Goal: Information Seeking & Learning: Learn about a topic

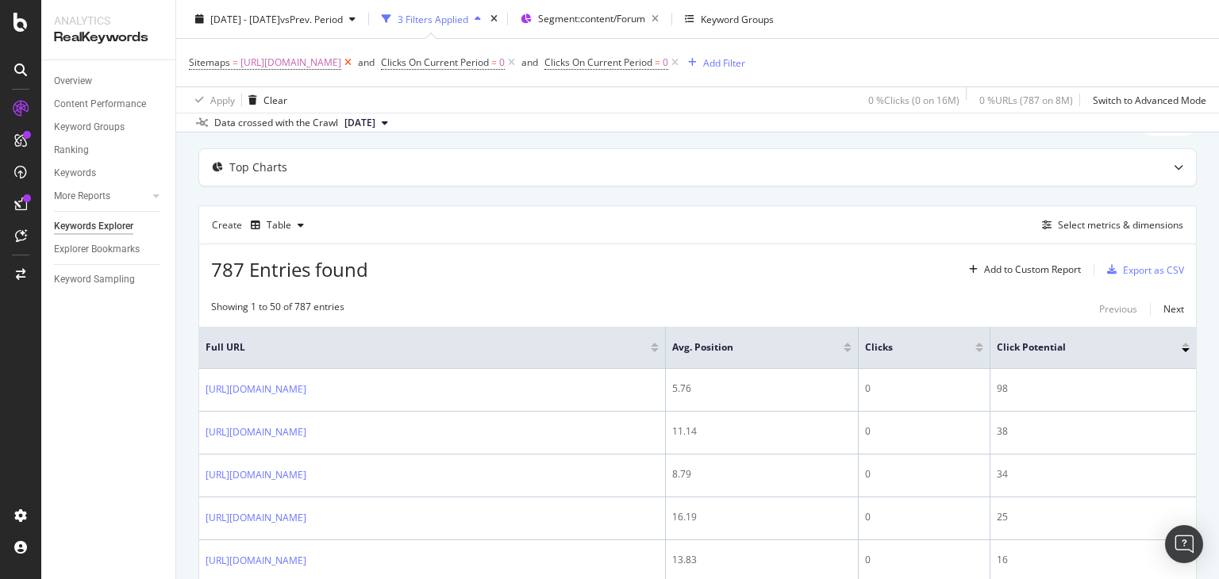
click at [355, 65] on icon at bounding box center [347, 63] width 13 height 16
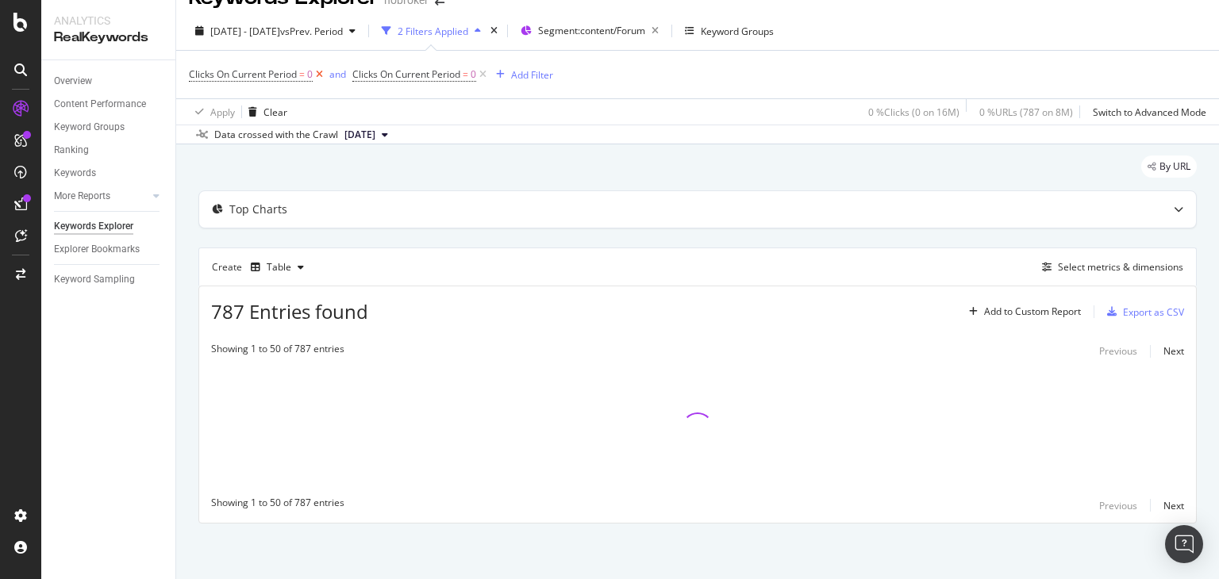
scroll to position [27, 0]
click at [317, 77] on icon at bounding box center [319, 75] width 13 height 16
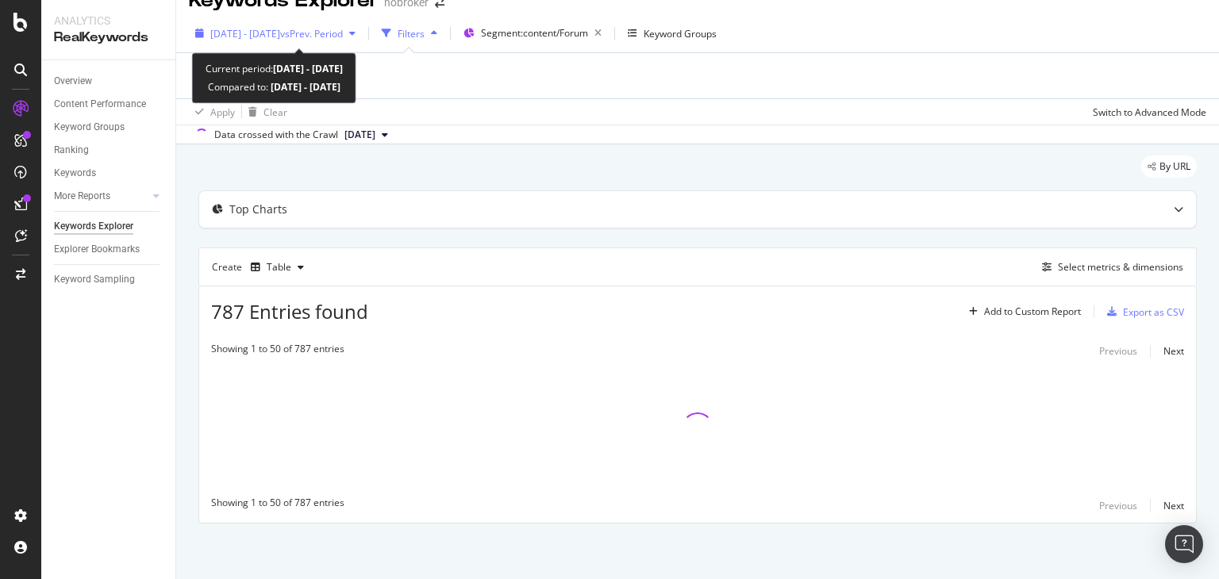
click at [235, 33] on span "[DATE] - [DATE]" at bounding box center [245, 33] width 70 height 13
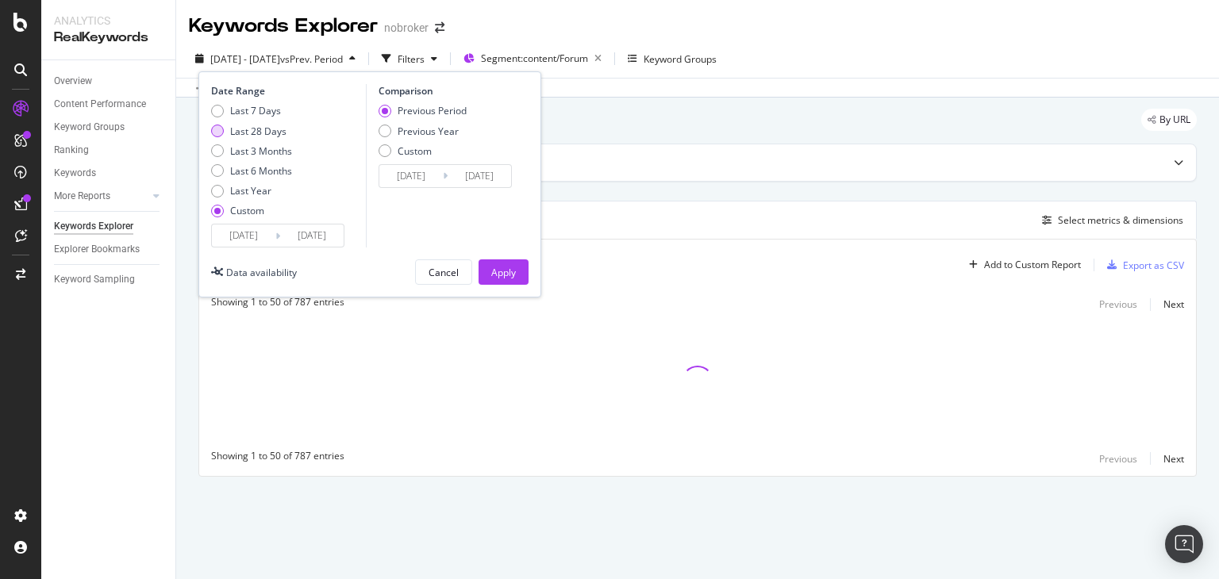
click at [252, 134] on div "Last 28 Days" at bounding box center [258, 131] width 56 height 13
type input "[DATE]"
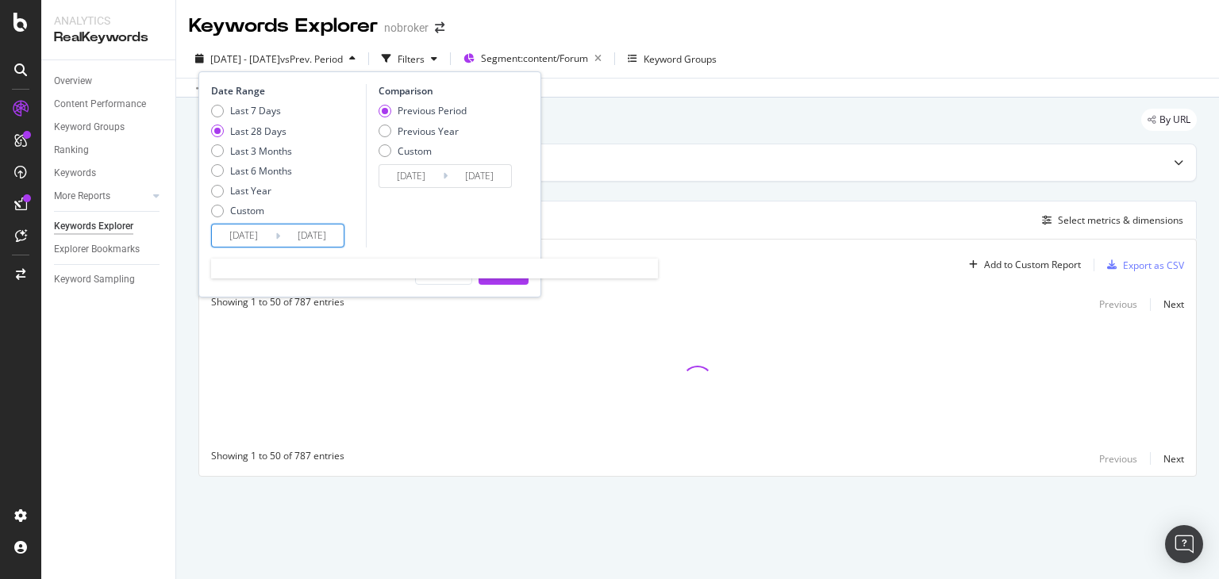
click at [314, 236] on input "[DATE]" at bounding box center [311, 236] width 63 height 22
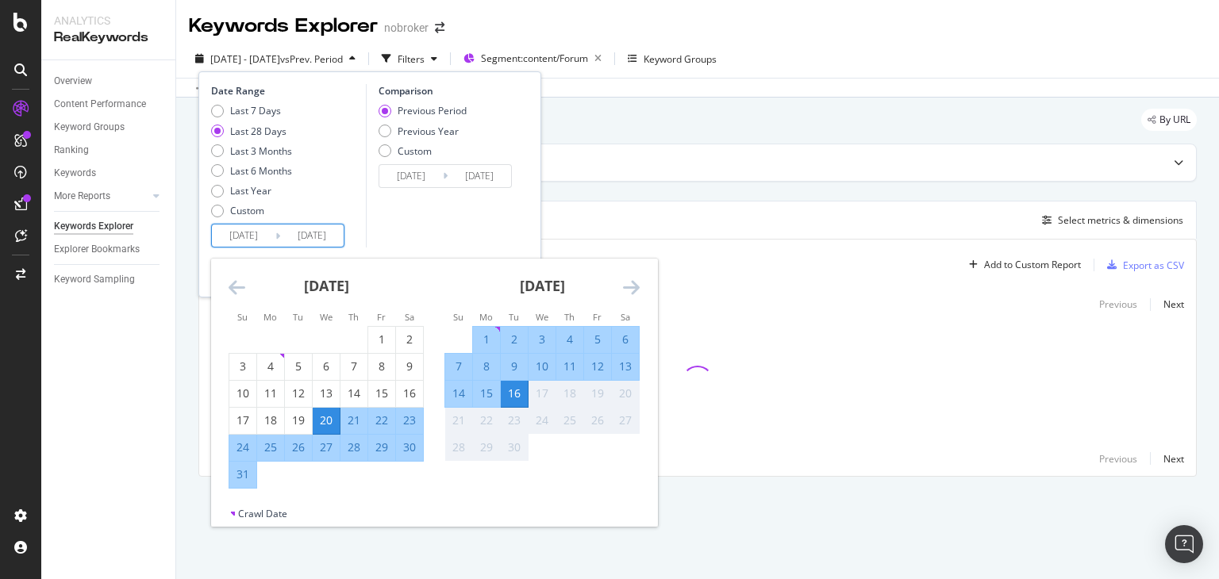
click at [230, 244] on input "[DATE]" at bounding box center [243, 236] width 63 height 22
click at [478, 332] on div "1" at bounding box center [486, 340] width 27 height 16
type input "[DATE]"
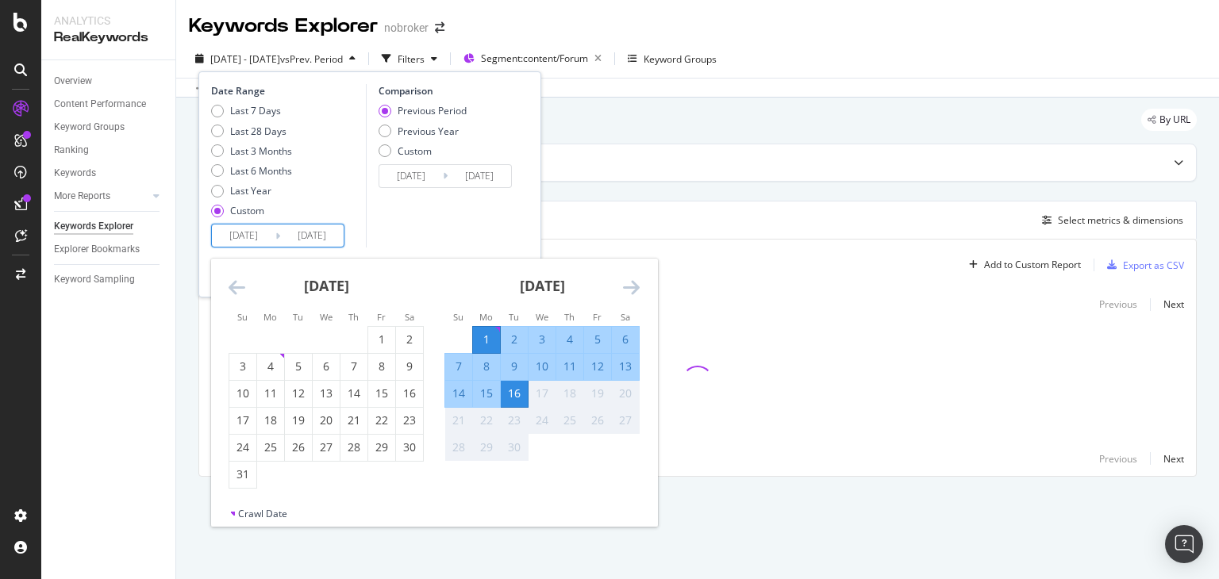
click at [457, 217] on div "Comparison Previous Period Previous Year Custom [DATE] Navigate forward to inte…" at bounding box center [441, 165] width 151 height 163
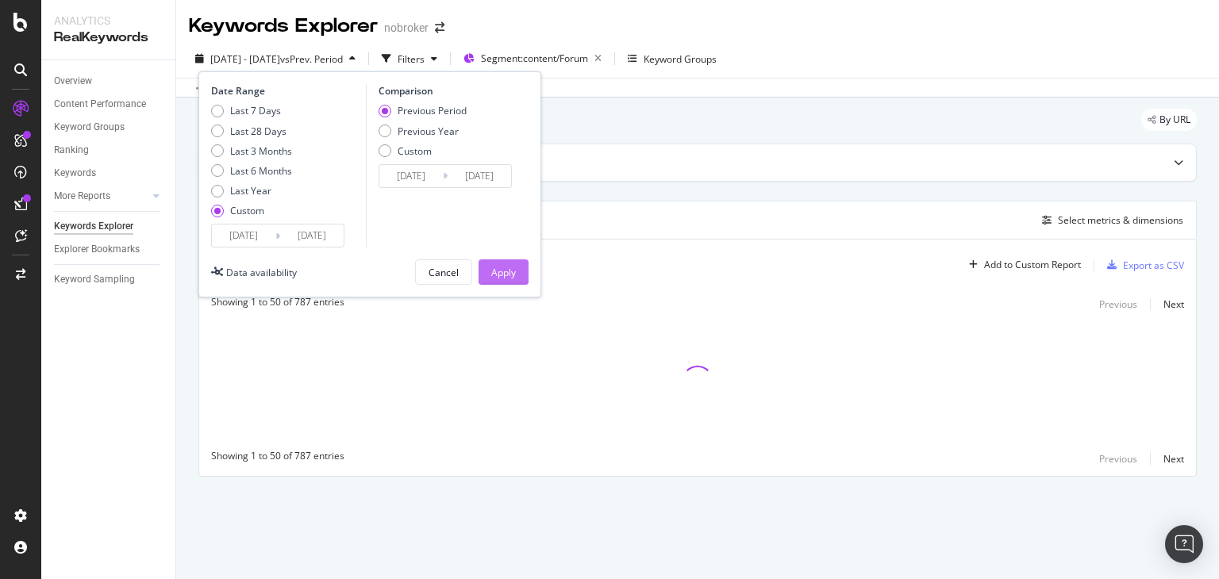
click at [514, 270] on div "Apply" at bounding box center [503, 272] width 25 height 13
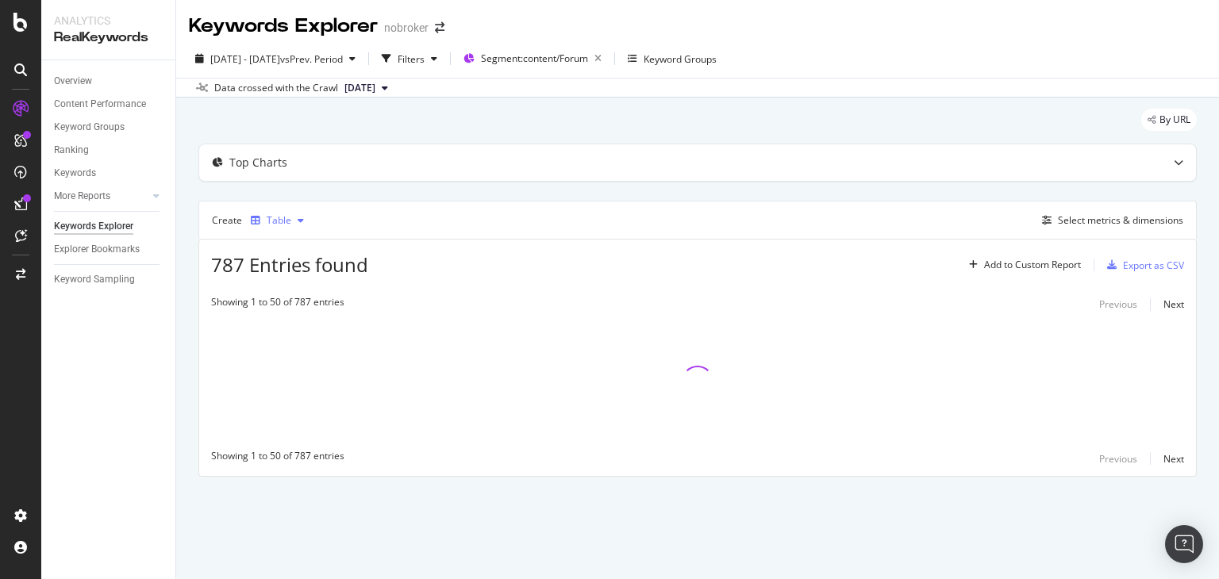
click at [280, 210] on div "Table" at bounding box center [277, 221] width 66 height 24
click at [290, 274] on div "Trend" at bounding box center [296, 272] width 26 height 13
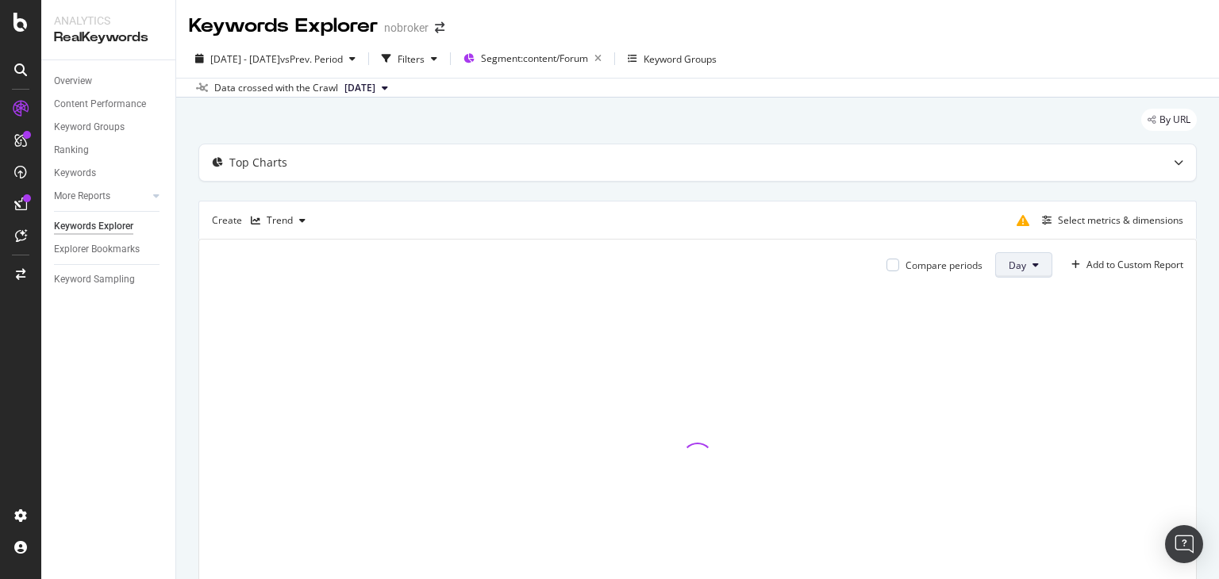
click at [1009, 263] on span "Day" at bounding box center [1017, 265] width 17 height 13
click at [1013, 352] on span "Month" at bounding box center [1010, 355] width 29 height 14
click at [1058, 216] on div "Select metrics & dimensions" at bounding box center [1120, 219] width 125 height 13
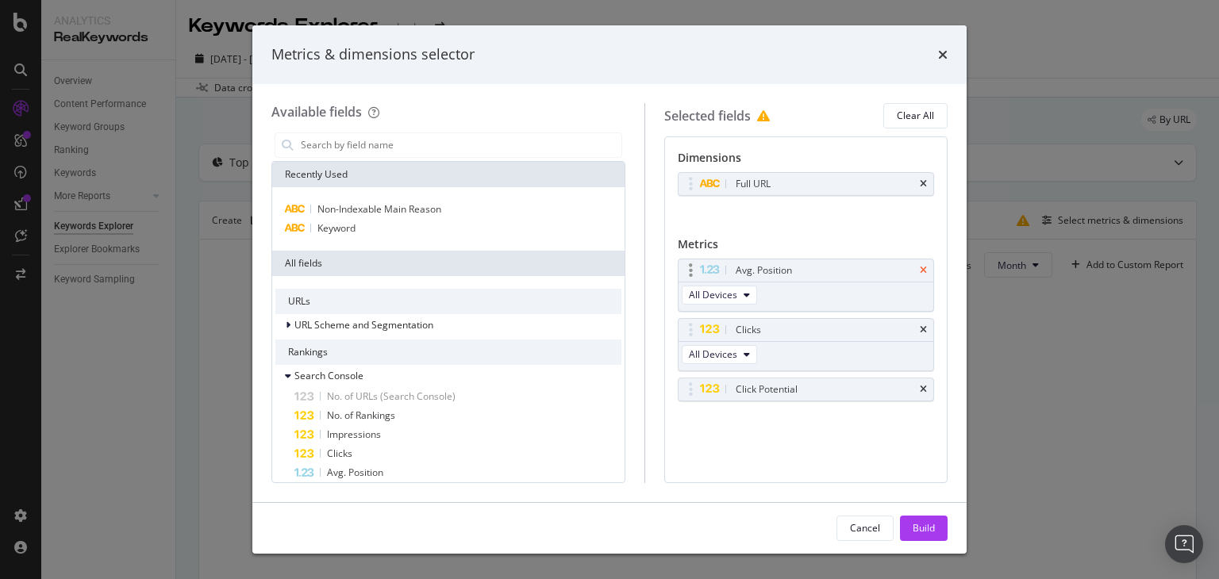
click at [926, 270] on icon "times" at bounding box center [923, 271] width 7 height 10
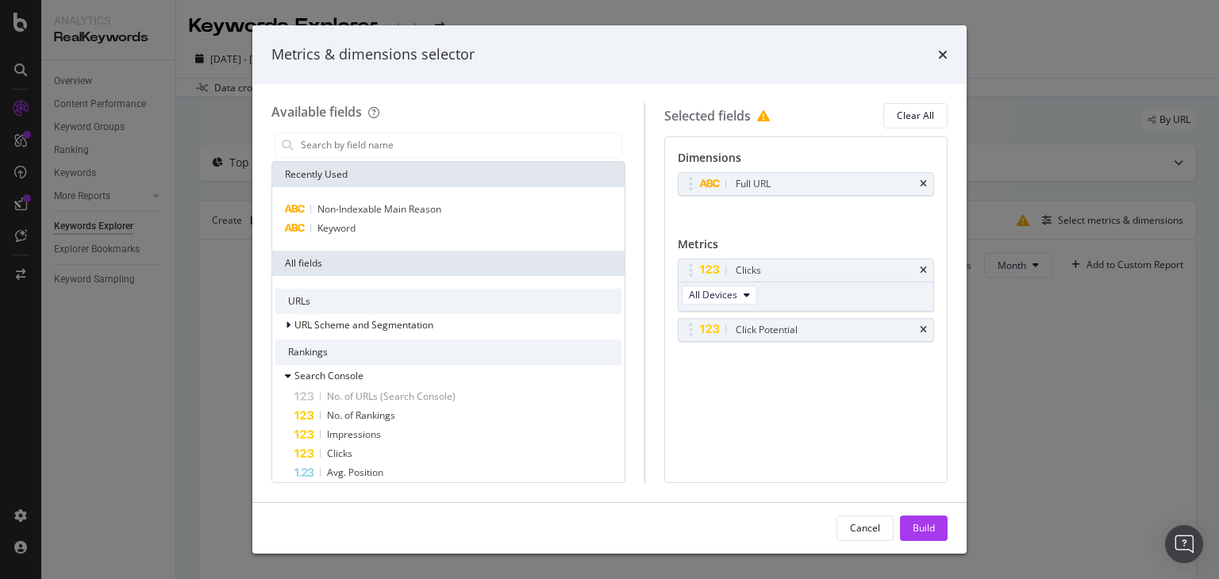
click at [926, 270] on icon "times" at bounding box center [923, 271] width 7 height 10
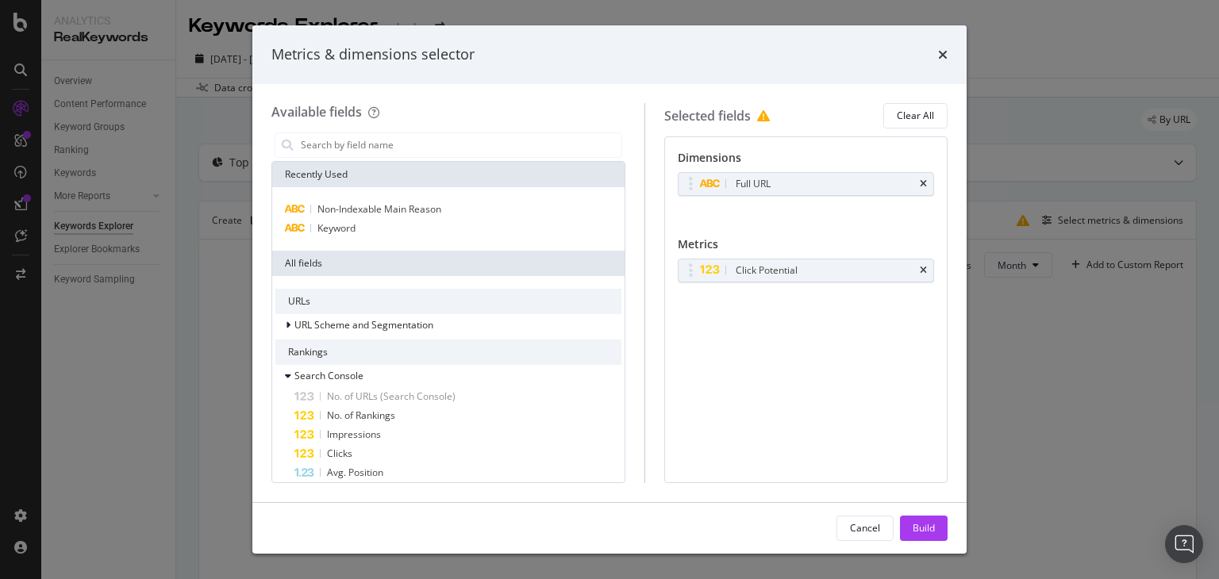
click at [926, 270] on icon "times" at bounding box center [923, 271] width 7 height 10
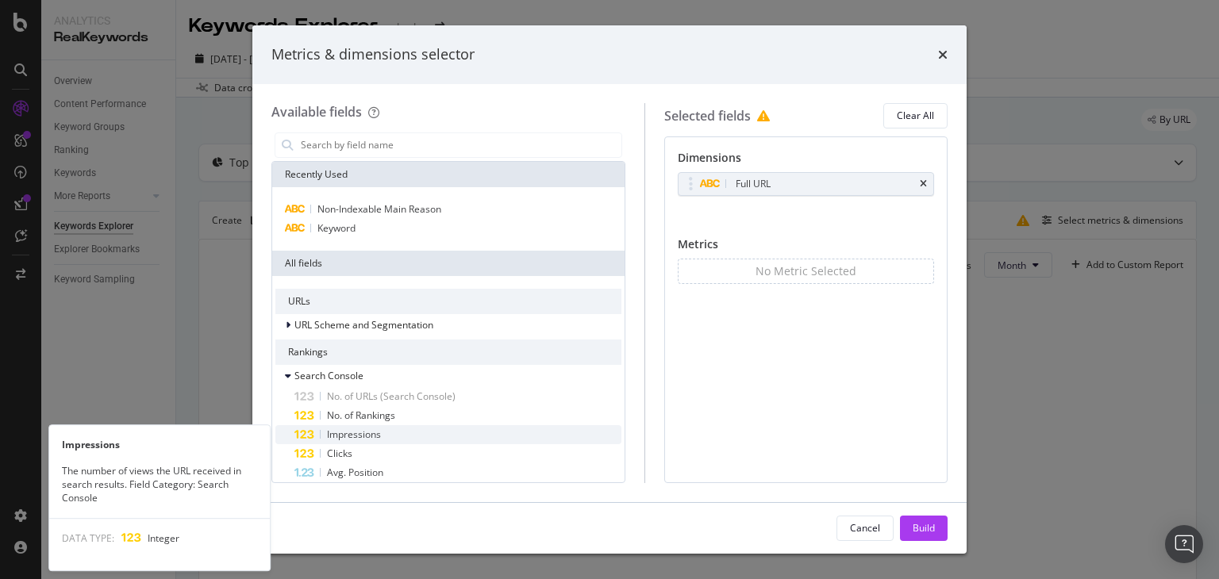
click at [387, 440] on div "Impressions" at bounding box center [457, 434] width 327 height 19
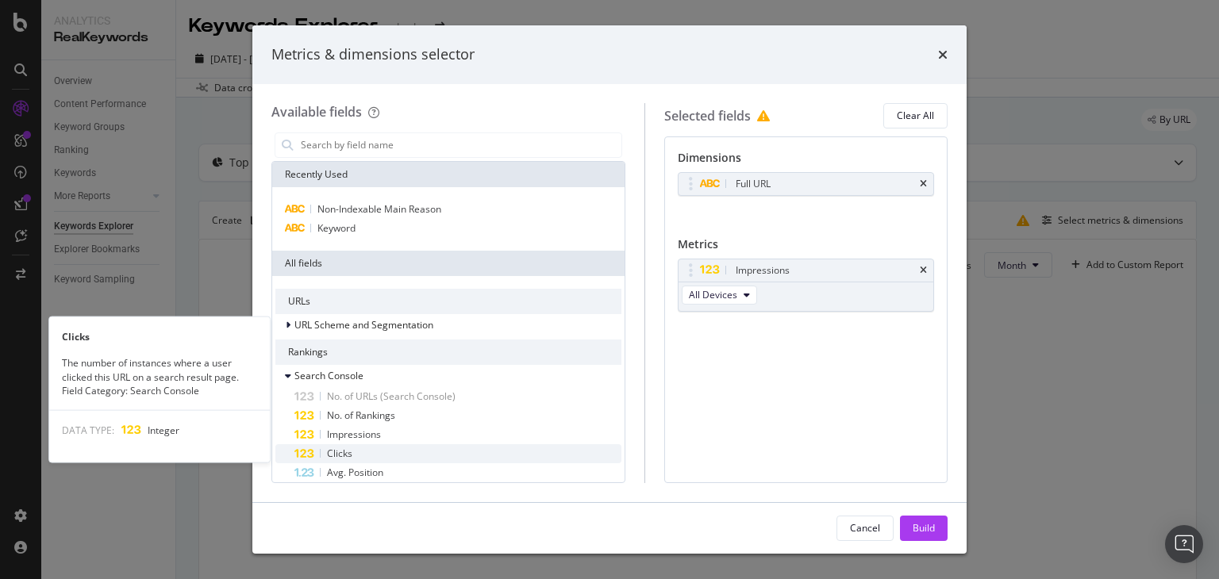
click at [360, 454] on div "Clicks" at bounding box center [457, 453] width 327 height 19
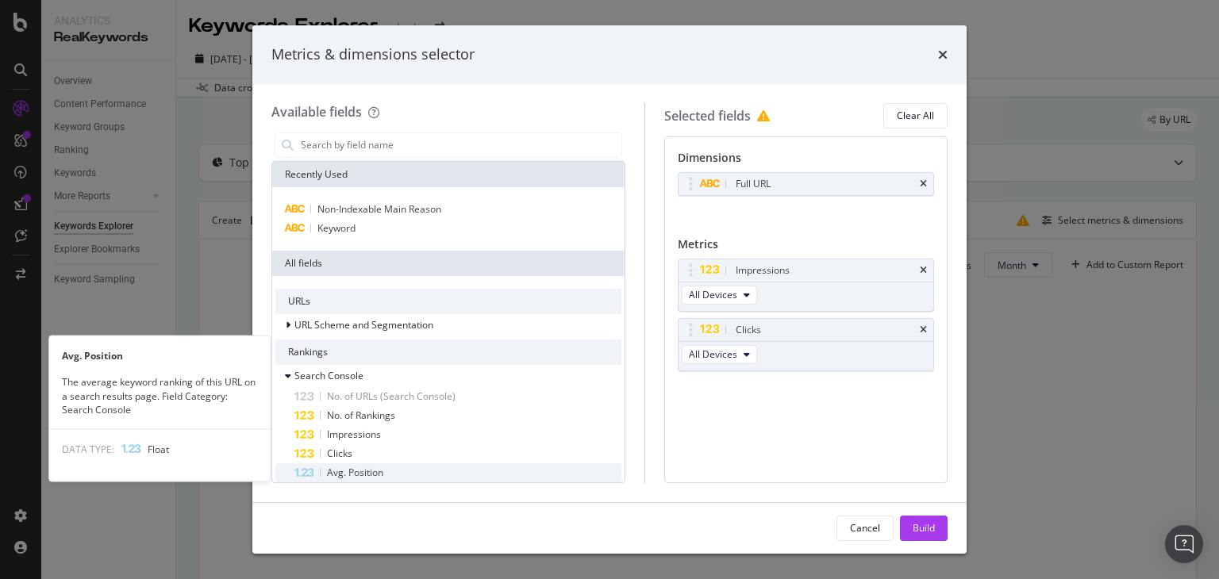
click at [352, 471] on span "Avg. Position" at bounding box center [355, 472] width 56 height 13
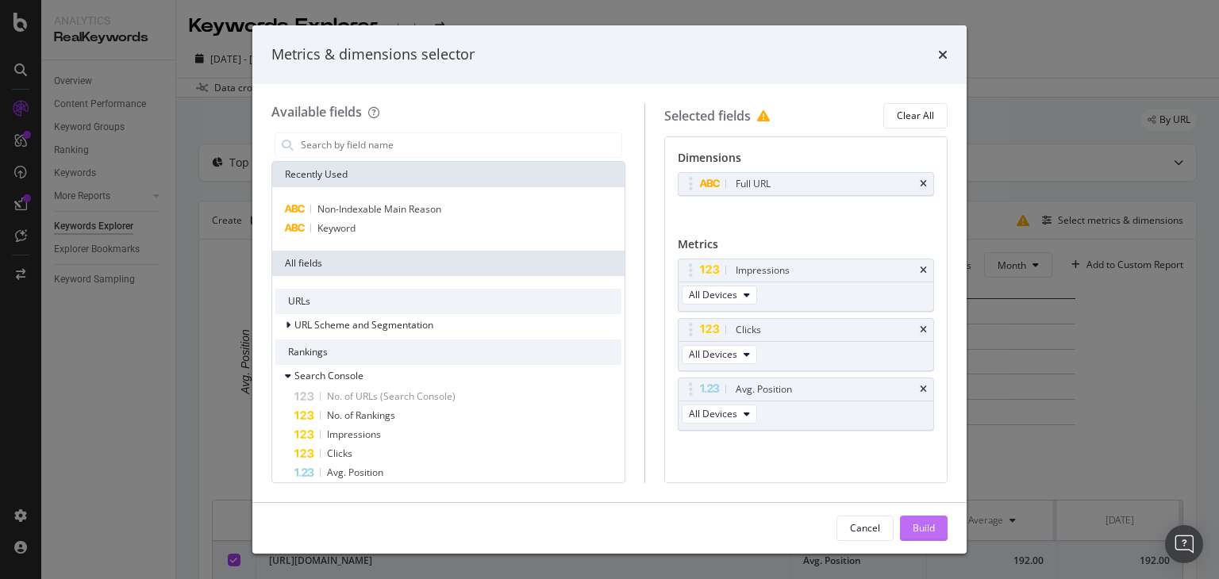
click at [924, 517] on div "Build" at bounding box center [924, 529] width 22 height 24
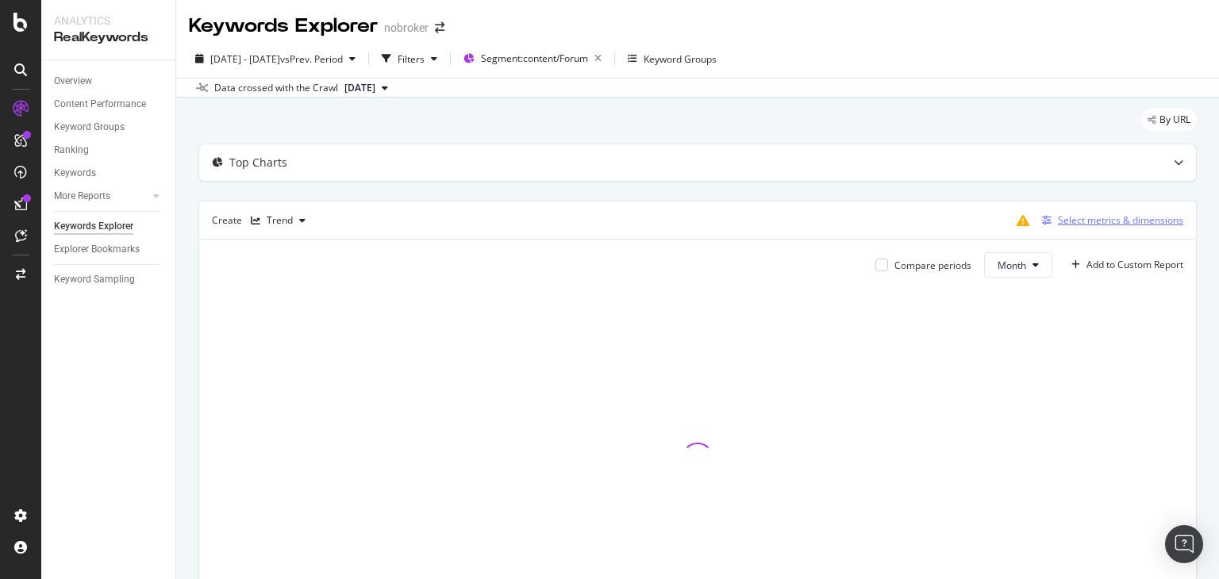
click at [1060, 217] on div "Select metrics & dimensions" at bounding box center [1120, 219] width 125 height 13
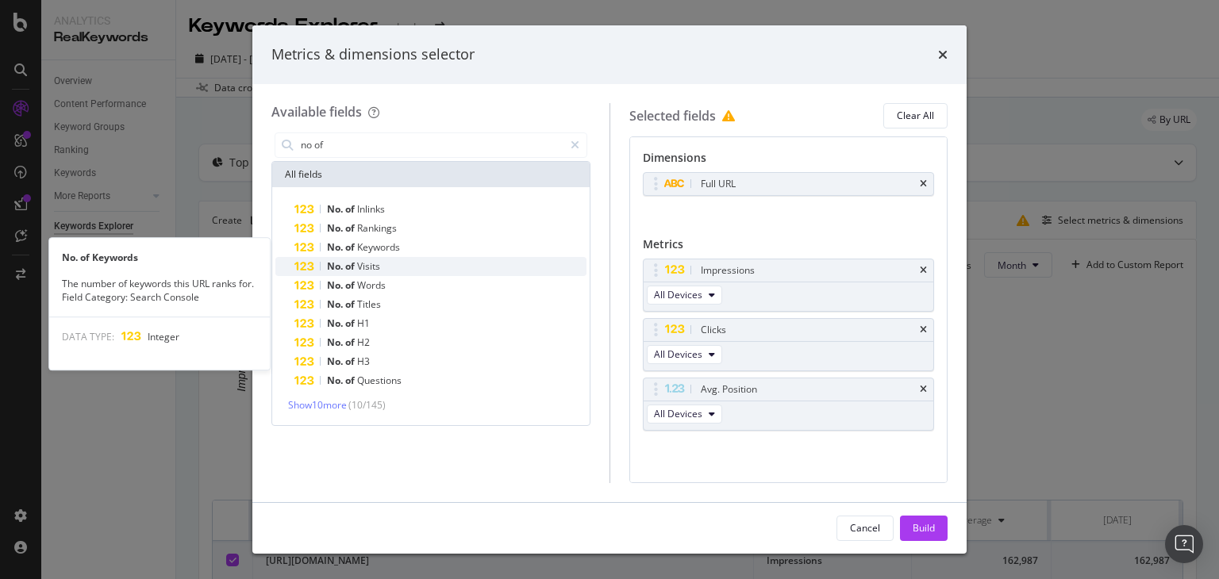
type input "no of"
click at [346, 257] on div "No. of Visits" at bounding box center [440, 266] width 292 height 19
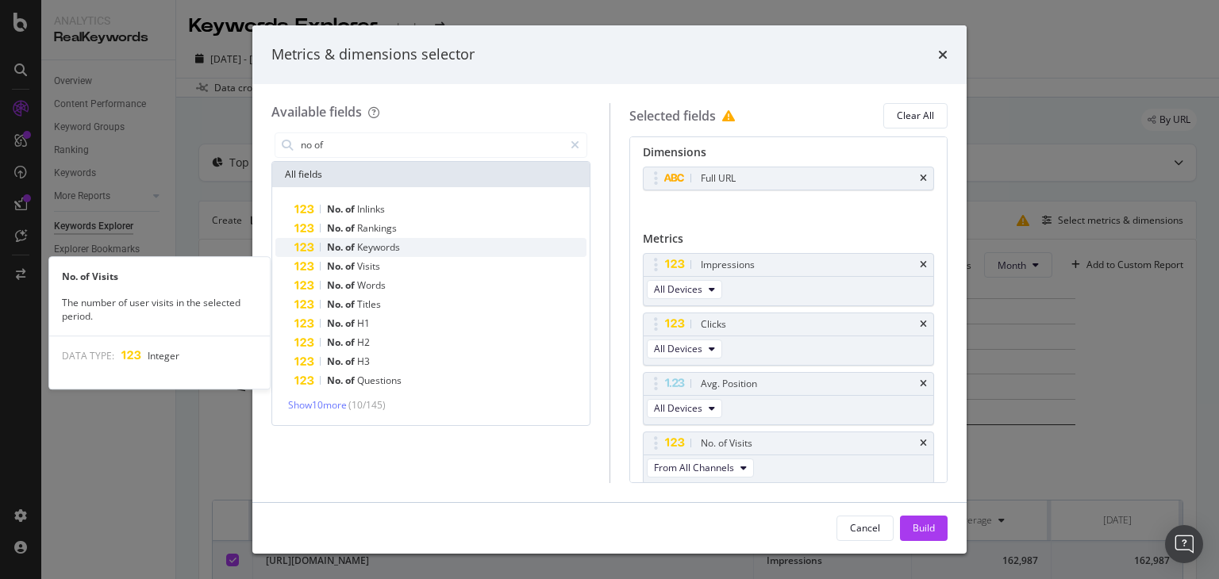
click at [340, 248] on span "No." at bounding box center [336, 246] width 18 height 13
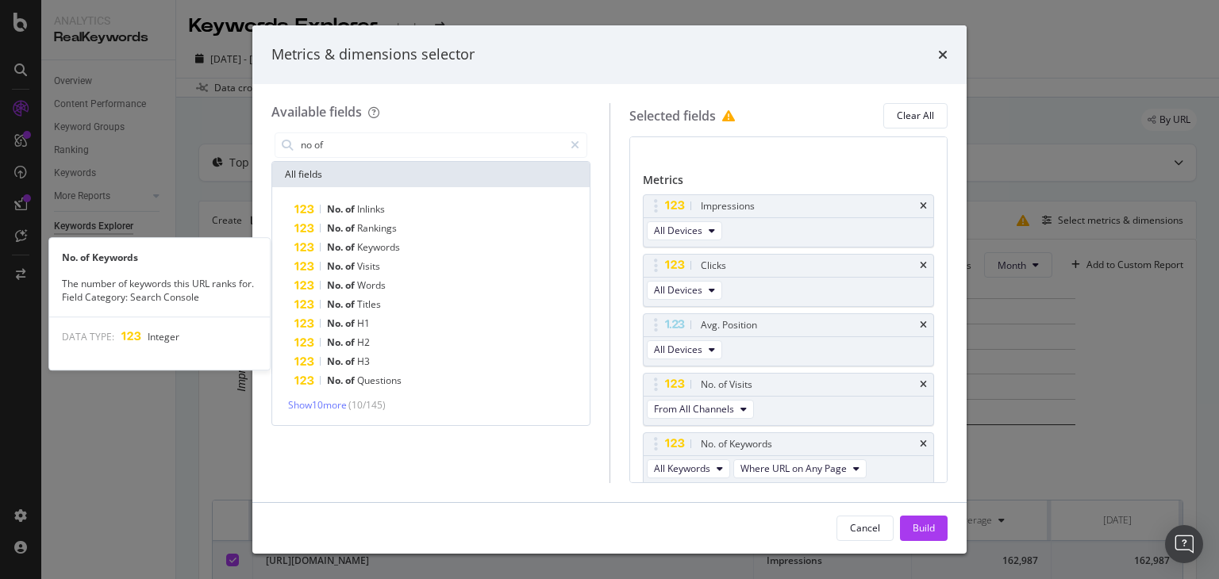
scroll to position [65, 0]
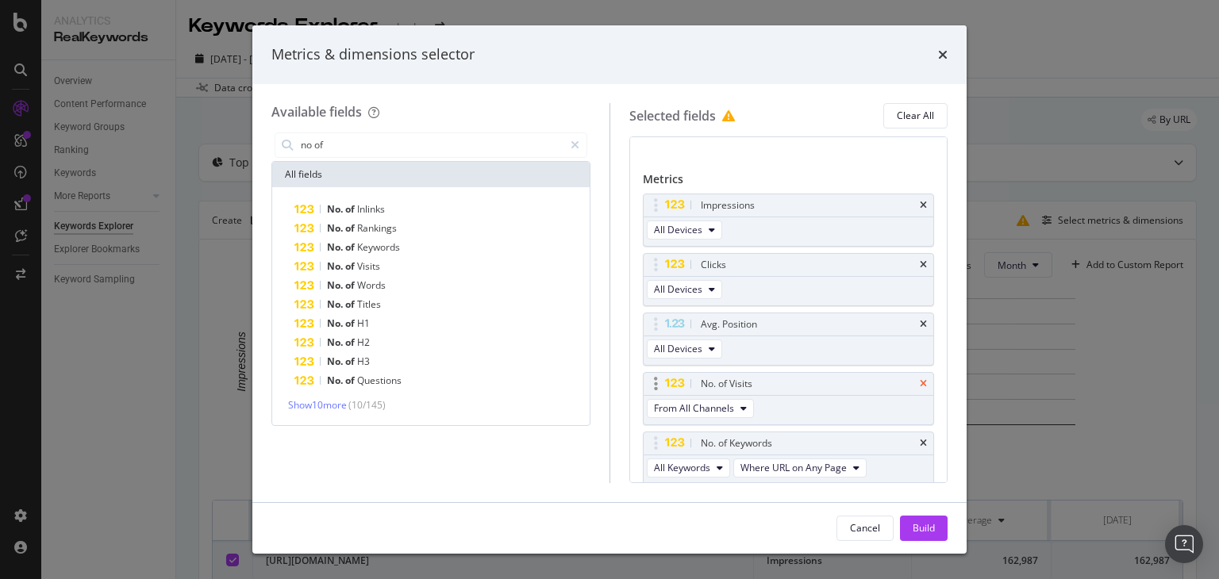
click at [920, 379] on icon "times" at bounding box center [923, 384] width 7 height 10
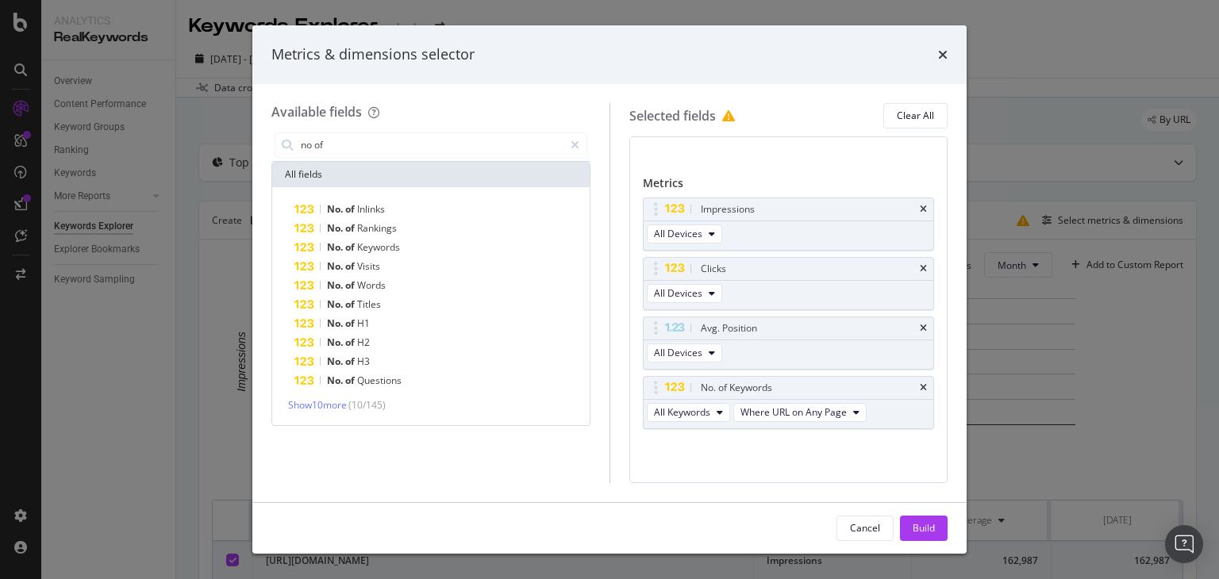
scroll to position [59, 0]
click at [931, 524] on div "Build" at bounding box center [924, 527] width 22 height 13
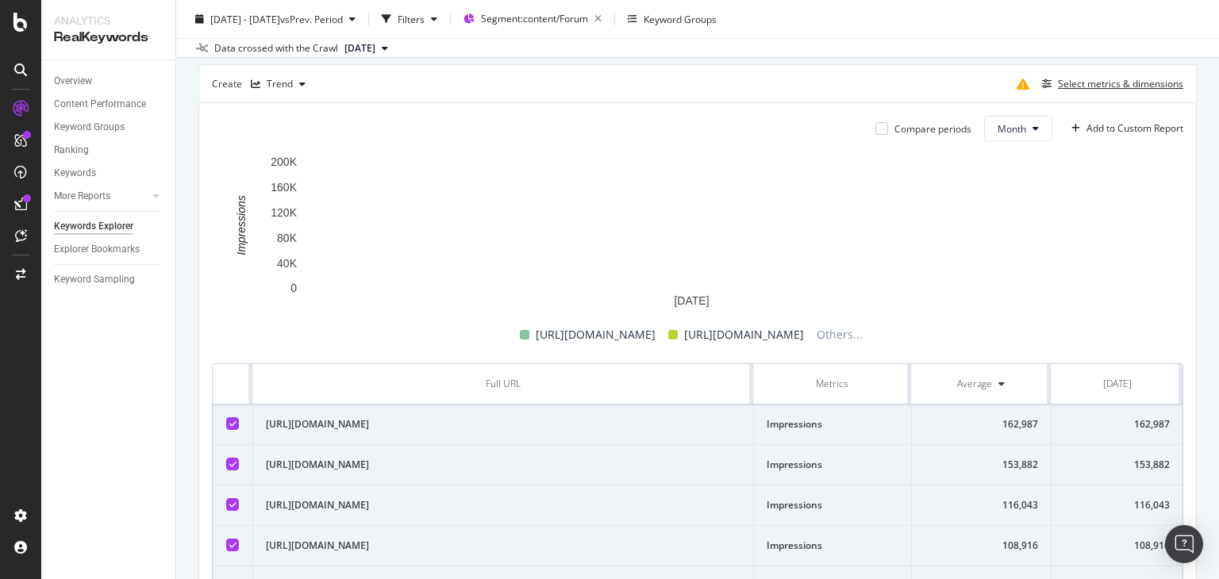
scroll to position [142, 0]
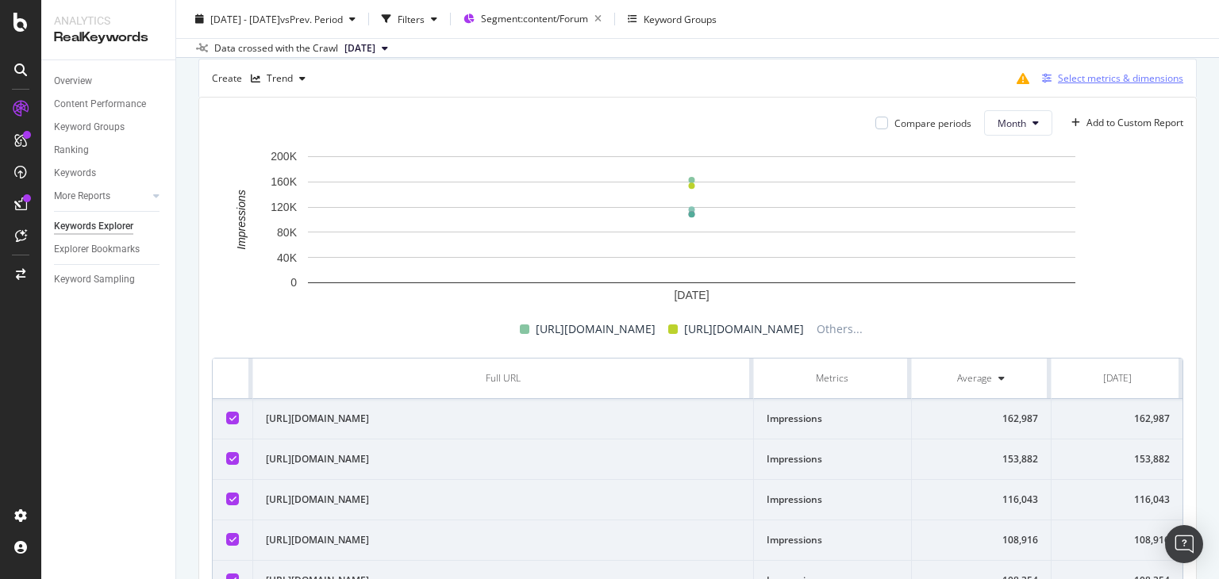
click at [1068, 75] on div "Select metrics & dimensions" at bounding box center [1120, 77] width 125 height 13
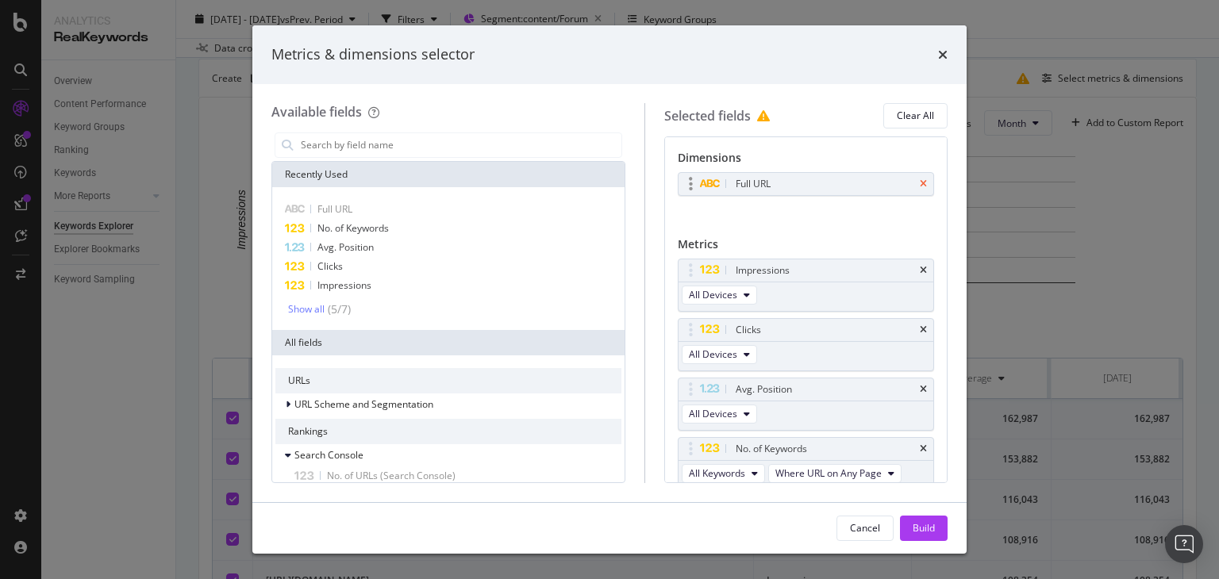
click at [920, 185] on icon "times" at bounding box center [923, 184] width 7 height 10
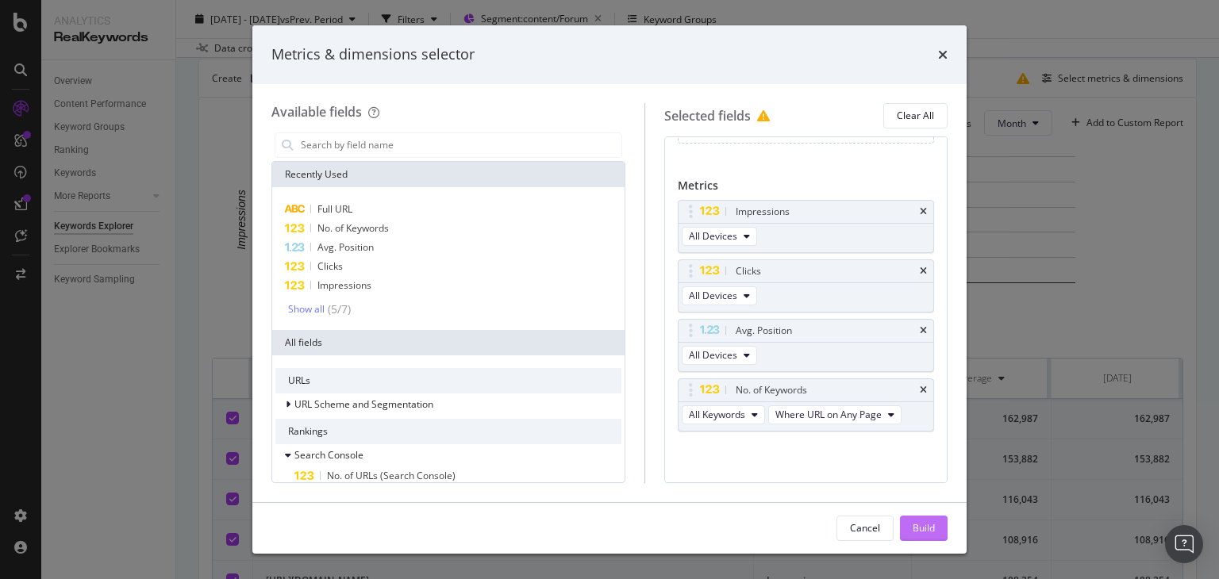
click at [917, 528] on div "Build" at bounding box center [924, 527] width 22 height 13
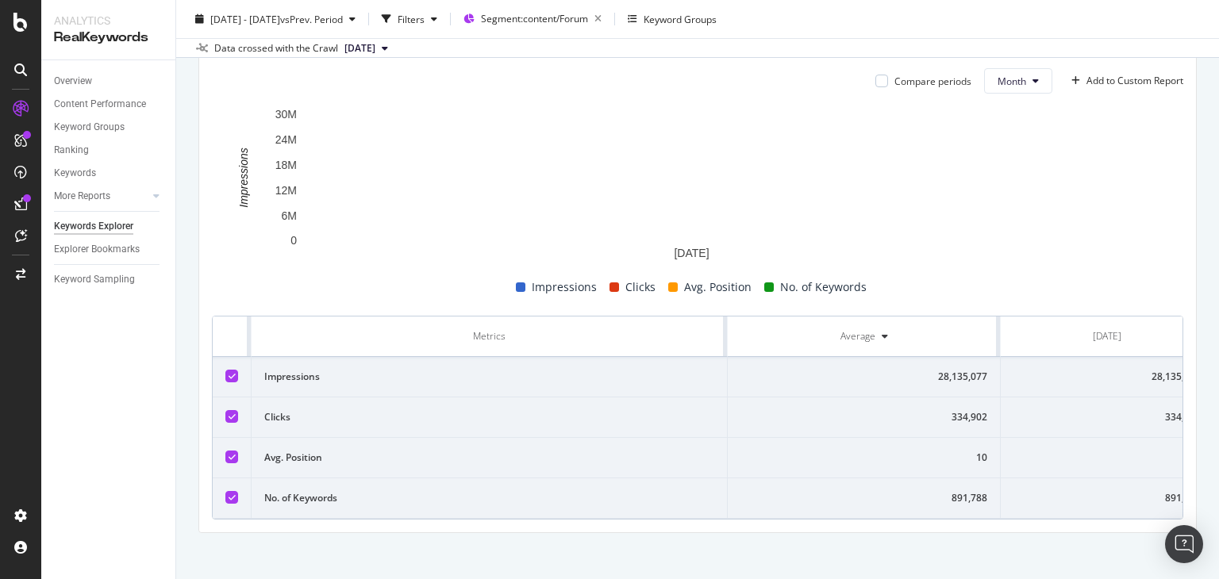
scroll to position [204, 0]
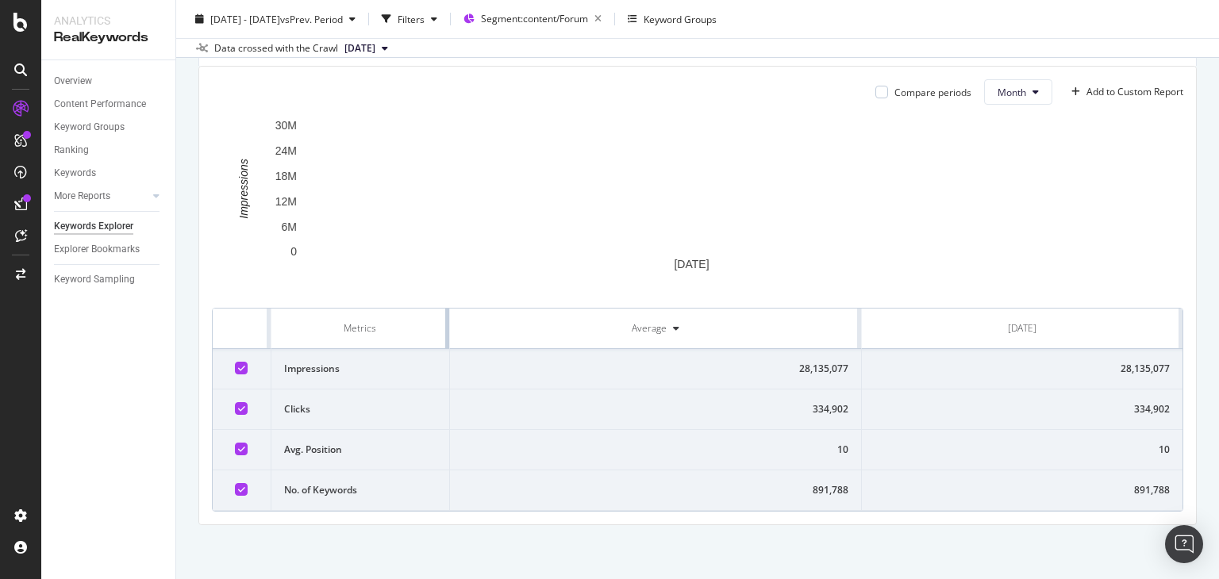
drag, startPoint x: 722, startPoint y: 313, endPoint x: 364, endPoint y: 369, distance: 362.2
click at [364, 369] on table "Metrics Average [DATE] Impressions 28,135,077 28,135,077 Clicks 334,902 334,902…" at bounding box center [698, 410] width 970 height 202
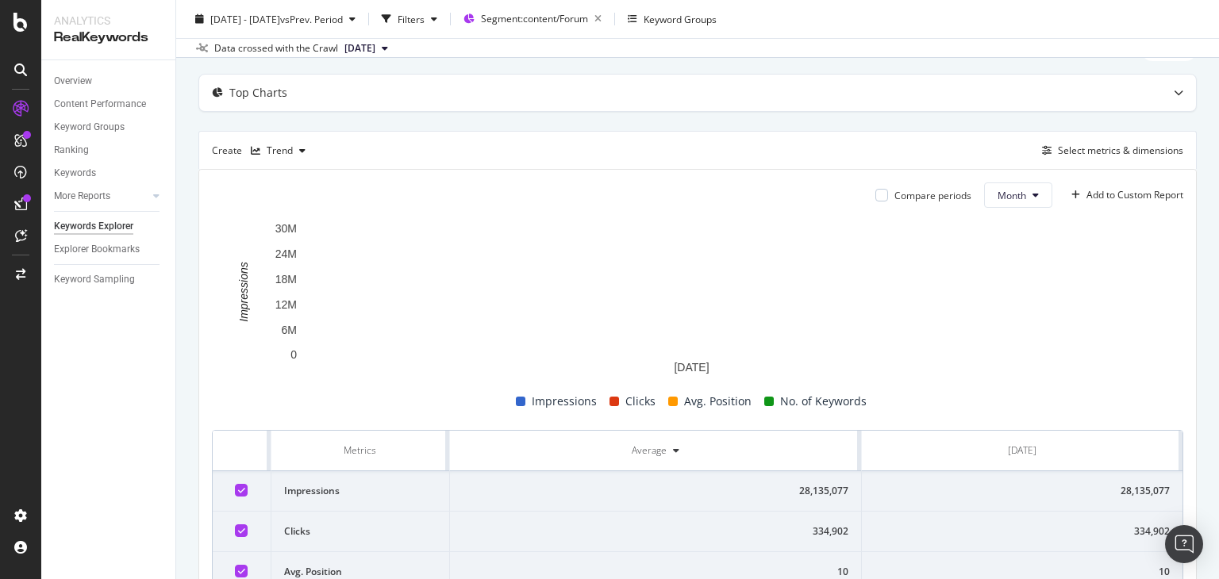
scroll to position [67, 0]
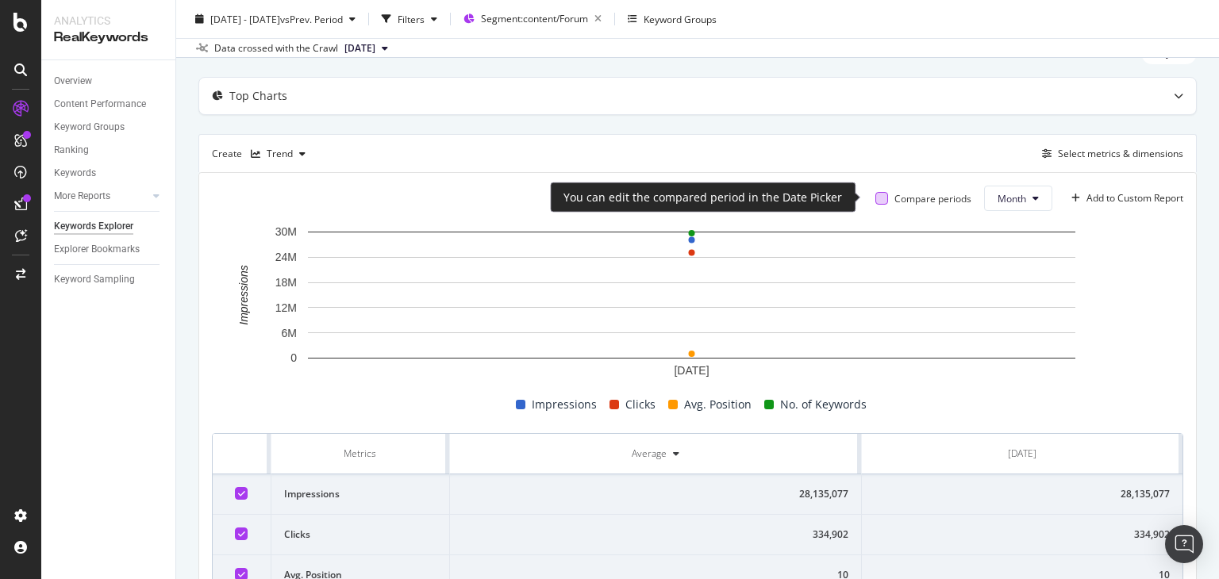
click at [875, 198] on div at bounding box center [881, 198] width 13 height 13
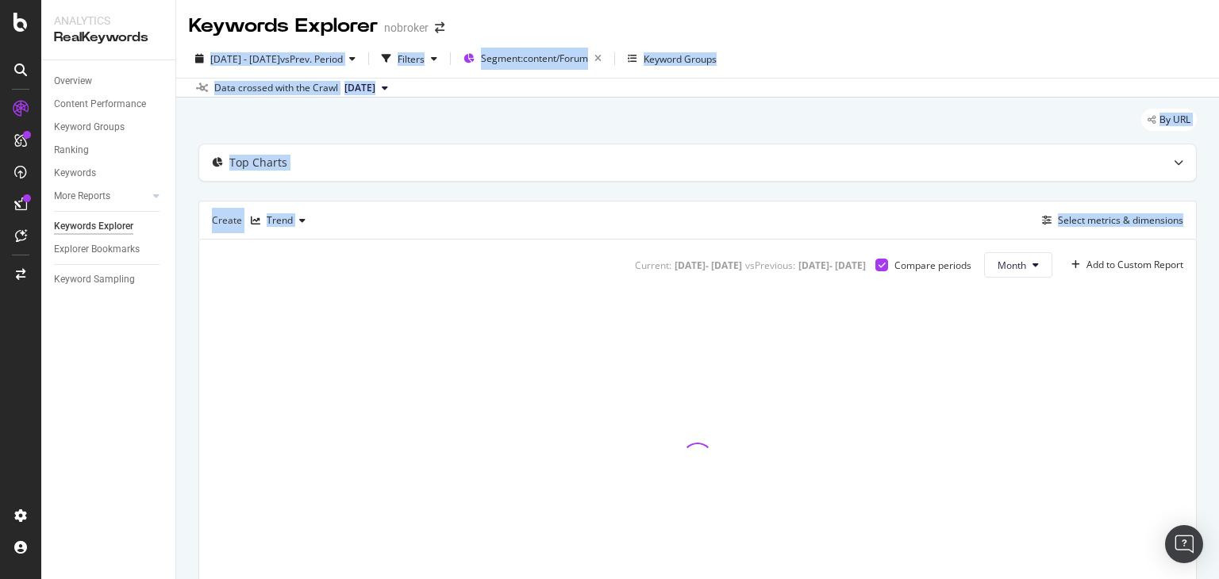
drag, startPoint x: 1218, startPoint y: 129, endPoint x: 1216, endPoint y: -12, distance: 141.3
click at [1216, 0] on html "Analytics RealKeywords Overview Content Performance Keyword Groups Ranking Keyw…" at bounding box center [609, 289] width 1219 height 579
click at [1128, 37] on div "Keywords Explorer nobroker" at bounding box center [697, 20] width 1043 height 40
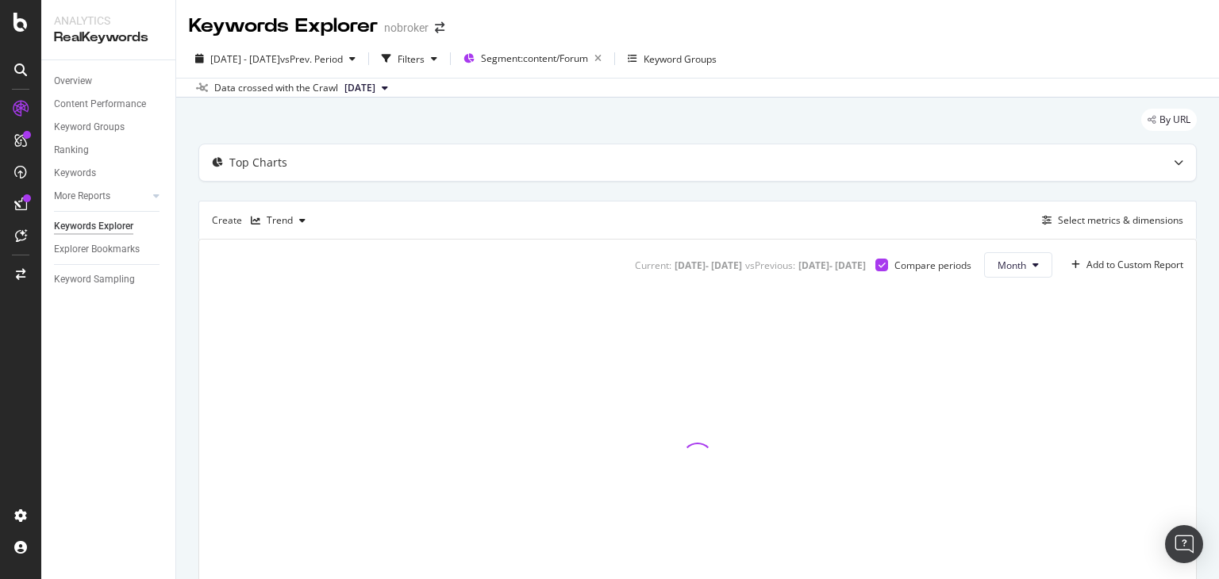
scroll to position [116, 0]
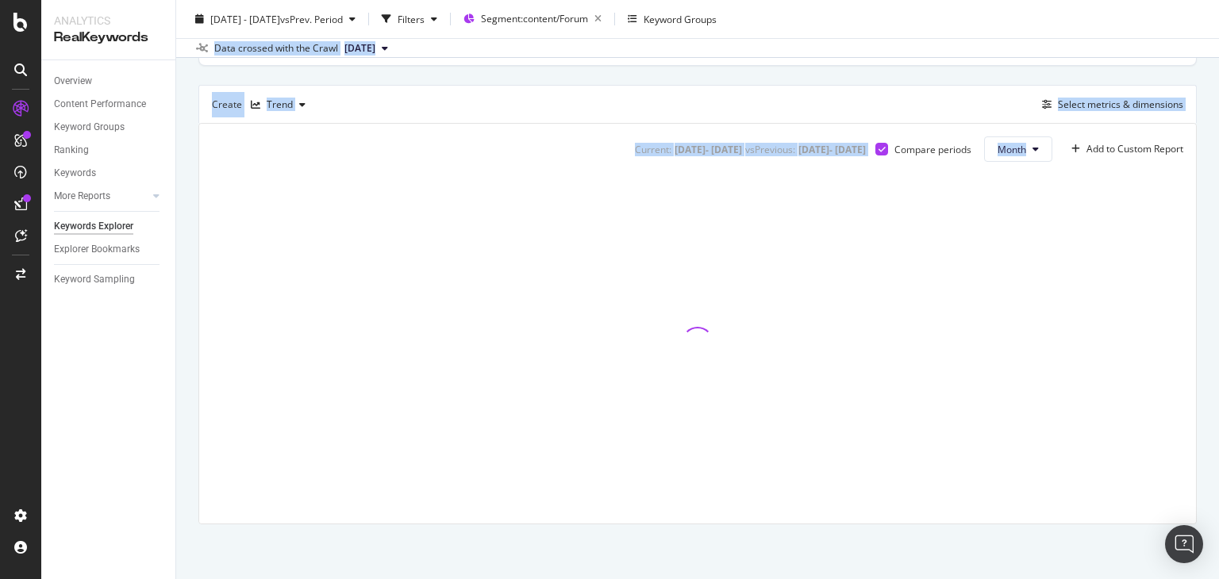
drag, startPoint x: 1218, startPoint y: 47, endPoint x: 1218, endPoint y: 220, distance: 173.0
click at [1218, 220] on div "Keywords Explorer nobroker [DATE] - [DATE] vs Prev. Period Filters Segment: con…" at bounding box center [697, 289] width 1043 height 579
click at [1187, 227] on div "By URL Top Charts Create Trend Select metrics & dimensions Current: [DATE] - [D…" at bounding box center [697, 281] width 1043 height 598
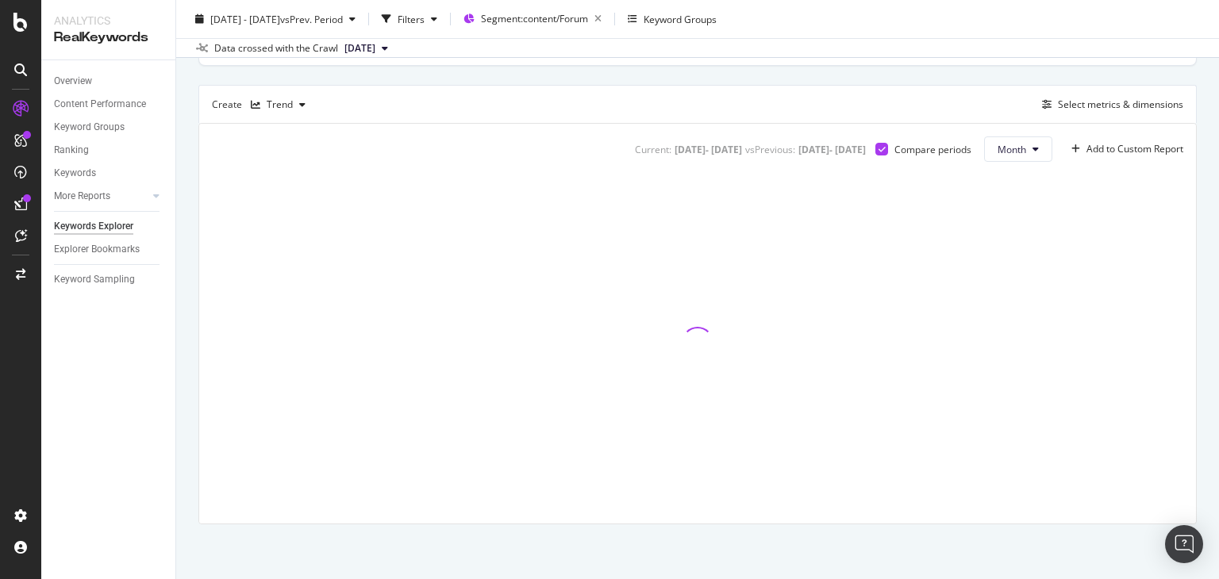
scroll to position [0, 0]
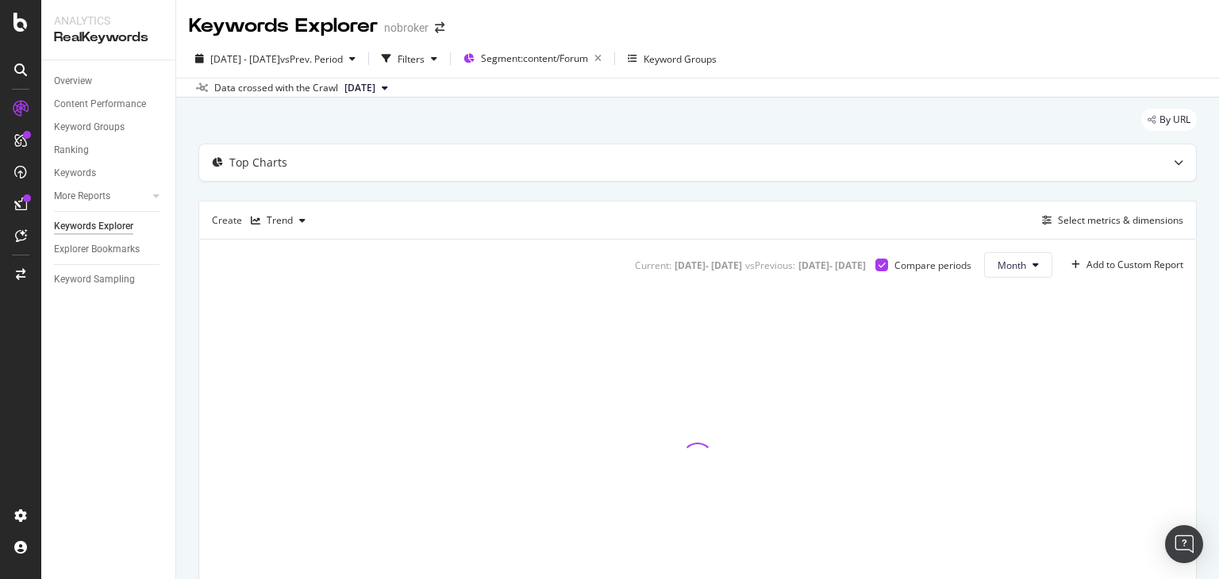
click at [572, 128] on div "By URL" at bounding box center [697, 126] width 998 height 35
click at [1218, 108] on div "Keywords Explorer nobroker [DATE] - [DATE] vs Prev. Period Filters Segment: con…" at bounding box center [697, 289] width 1043 height 579
click at [1125, 71] on div "[DATE] - [DATE] vs Prev. Period Filters Segment: content/Forum Keyword Groups" at bounding box center [697, 62] width 1043 height 32
click at [1218, 71] on div "Keywords Explorer nobroker [DATE] - [DATE] vs Prev. Period Filters Segment: con…" at bounding box center [697, 289] width 1043 height 579
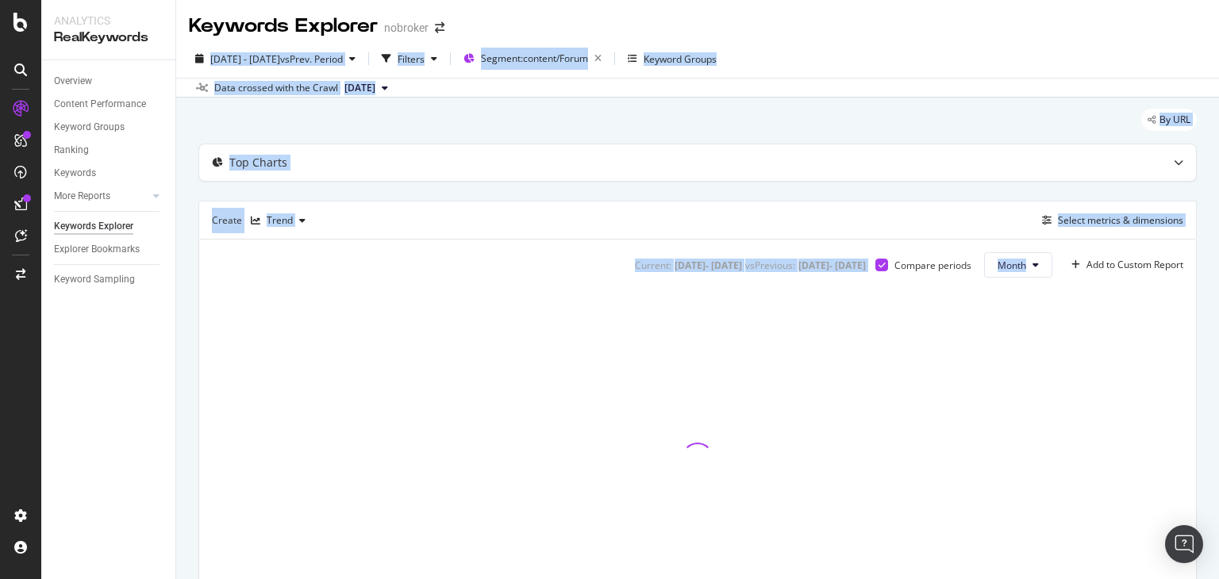
drag, startPoint x: 1218, startPoint y: 225, endPoint x: 1207, endPoint y: 39, distance: 186.0
click at [1207, 39] on div "Keywords Explorer nobroker [DATE] - [DATE] vs Prev. Period Filters Segment: con…" at bounding box center [697, 289] width 1043 height 579
click at [1044, 75] on div "[DATE] - [DATE] vs Prev. Period Filters Segment: content/Forum Keyword Groups" at bounding box center [697, 62] width 1043 height 32
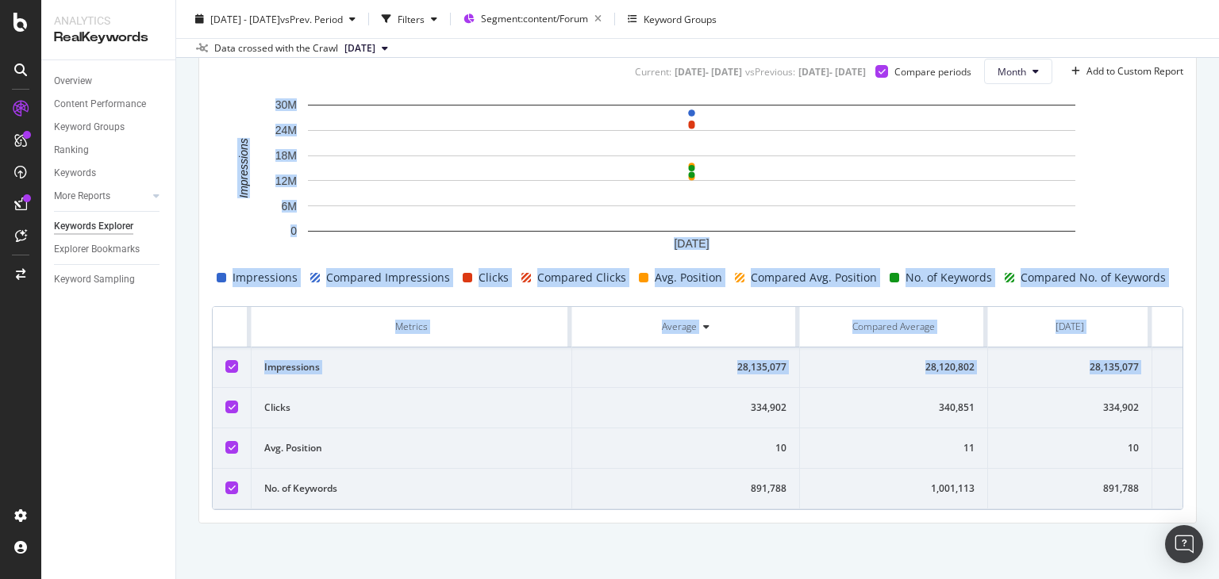
scroll to position [204, 0]
drag, startPoint x: 1218, startPoint y: 285, endPoint x: 1218, endPoint y: 351, distance: 65.9
click at [1218, 351] on div "Keywords Explorer nobroker [DATE] - [DATE] vs Prev. Period Filters Segment: con…" at bounding box center [697, 289] width 1043 height 579
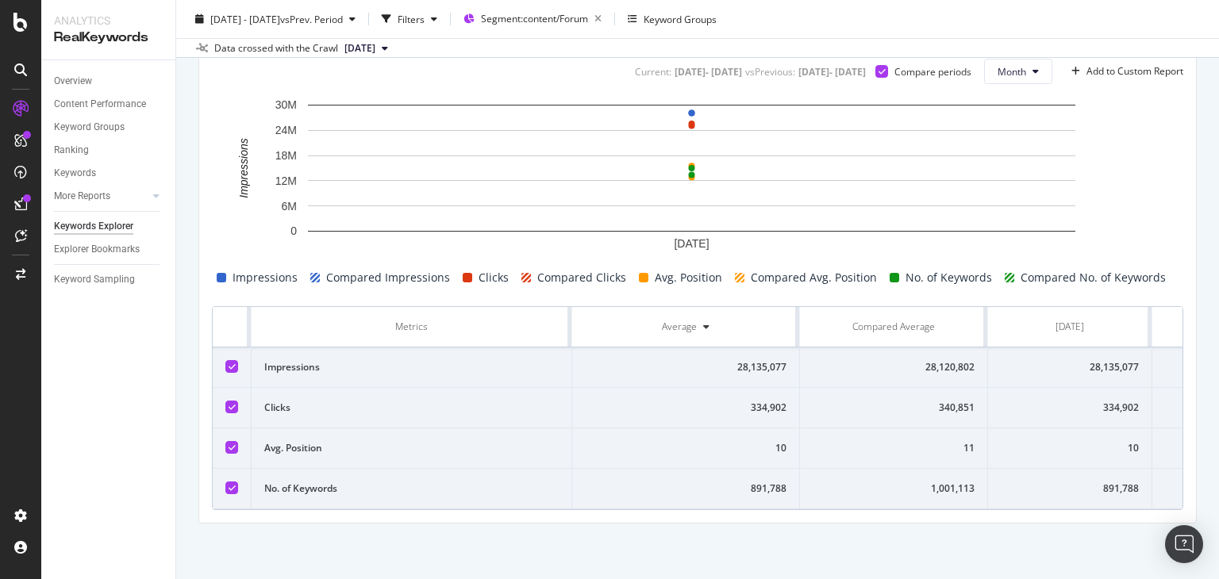
click at [816, 529] on div "By URL Top Charts Create Trend Select metrics & dimensions Current: [DATE] - [D…" at bounding box center [697, 241] width 1043 height 675
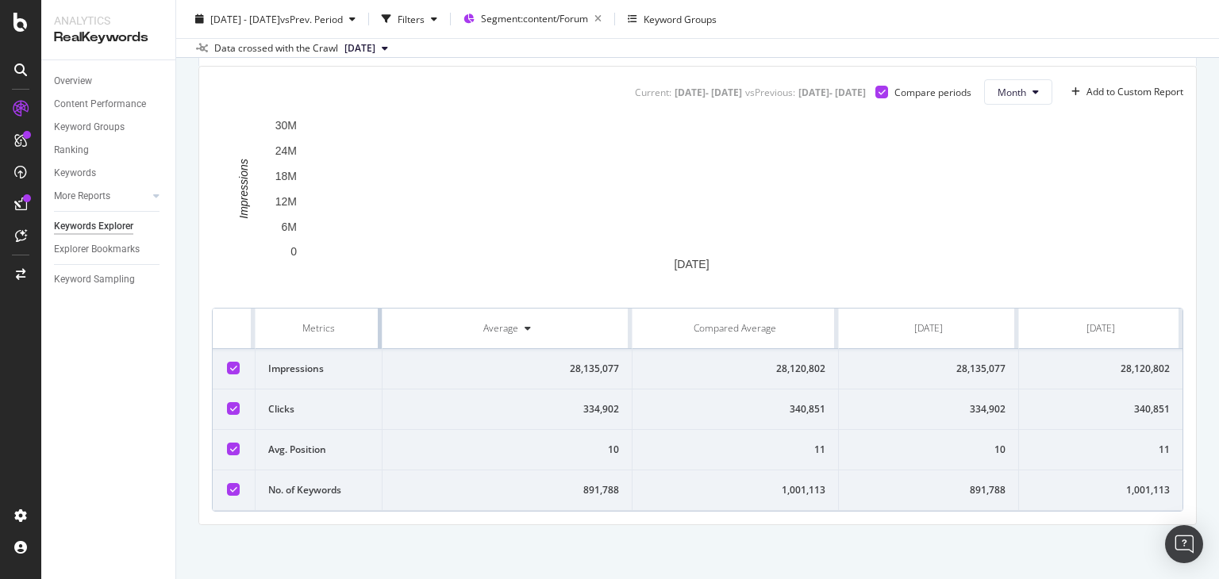
drag, startPoint x: 567, startPoint y: 309, endPoint x: 352, endPoint y: 334, distance: 216.6
click at [352, 334] on th "Metrics" at bounding box center [319, 329] width 127 height 40
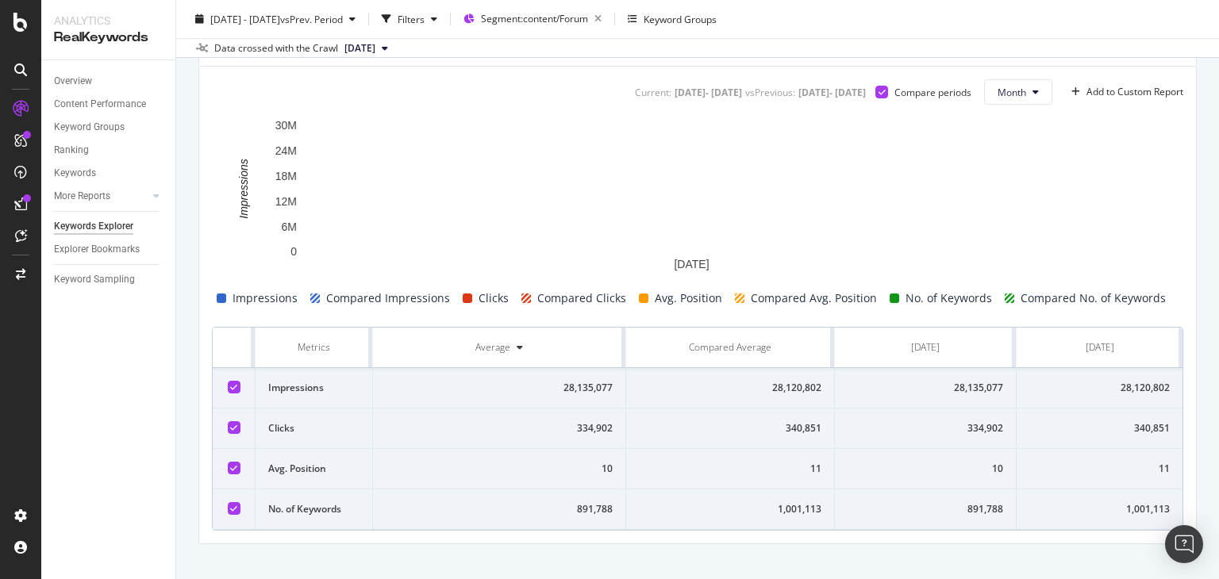
scroll to position [192, 0]
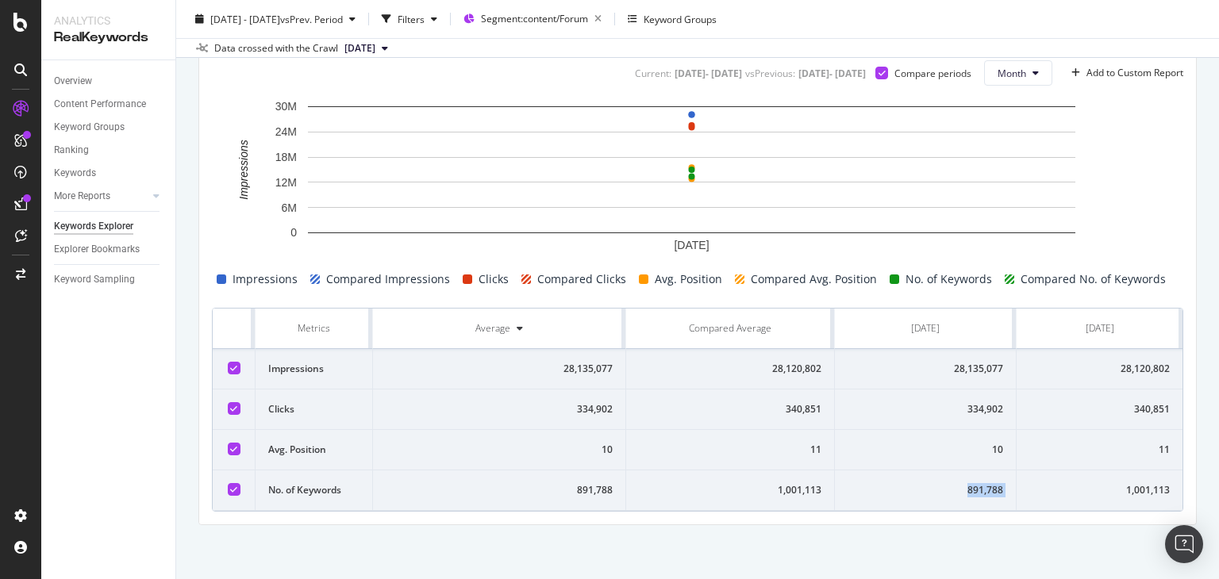
drag, startPoint x: 902, startPoint y: 506, endPoint x: 1006, endPoint y: 490, distance: 106.0
click at [1006, 490] on tr "No. of Keywords 891,788 1,001,113 891,788 1,001,113" at bounding box center [698, 491] width 970 height 40
click at [1108, 443] on div "11" at bounding box center [1099, 450] width 140 height 14
click at [985, 433] on td "10" at bounding box center [926, 450] width 183 height 40
drag, startPoint x: 943, startPoint y: 402, endPoint x: 1000, endPoint y: 404, distance: 57.2
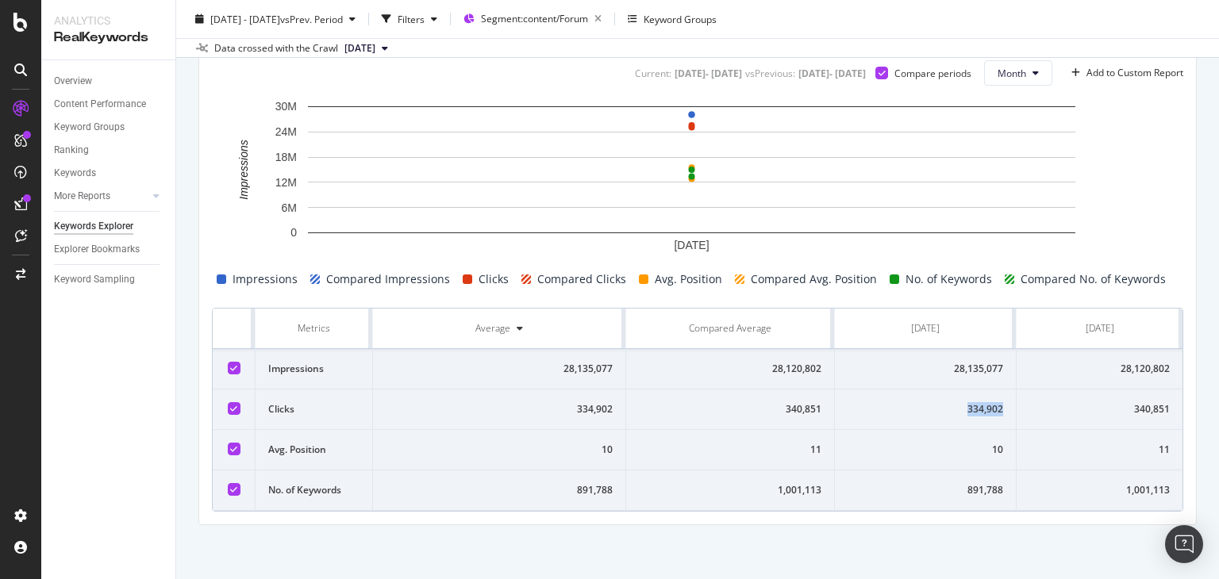
click at [1000, 404] on td "334,902" at bounding box center [926, 410] width 183 height 40
click at [968, 363] on div "28,135,077" at bounding box center [926, 369] width 156 height 14
drag, startPoint x: 934, startPoint y: 364, endPoint x: 997, endPoint y: 368, distance: 62.8
click at [997, 368] on td "28,135,077" at bounding box center [926, 369] width 183 height 40
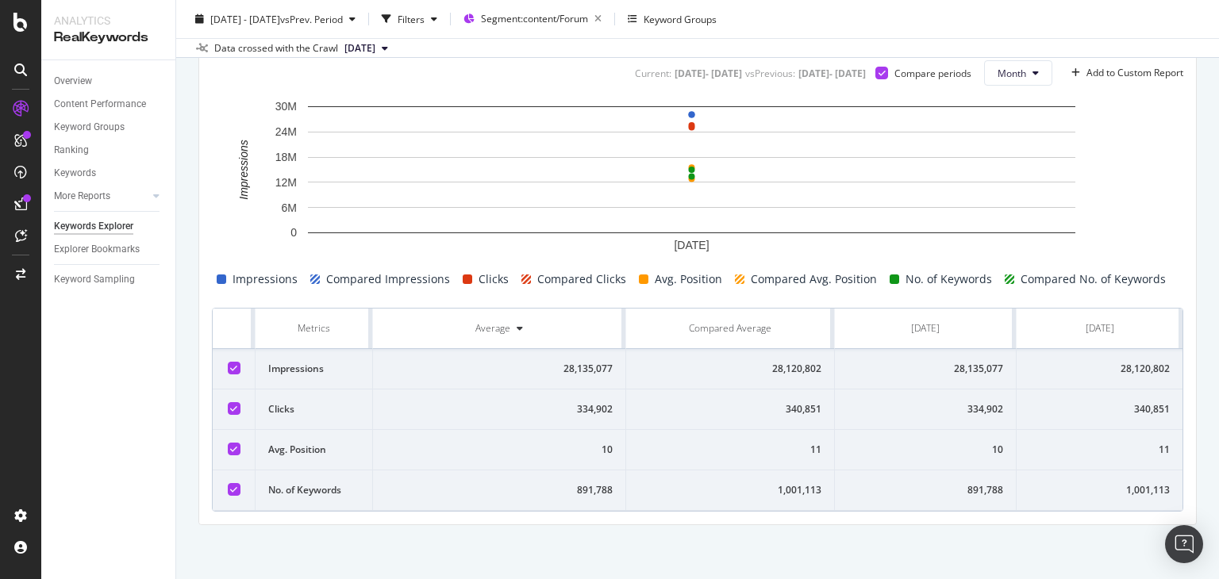
click at [908, 425] on td "334,902" at bounding box center [926, 410] width 183 height 40
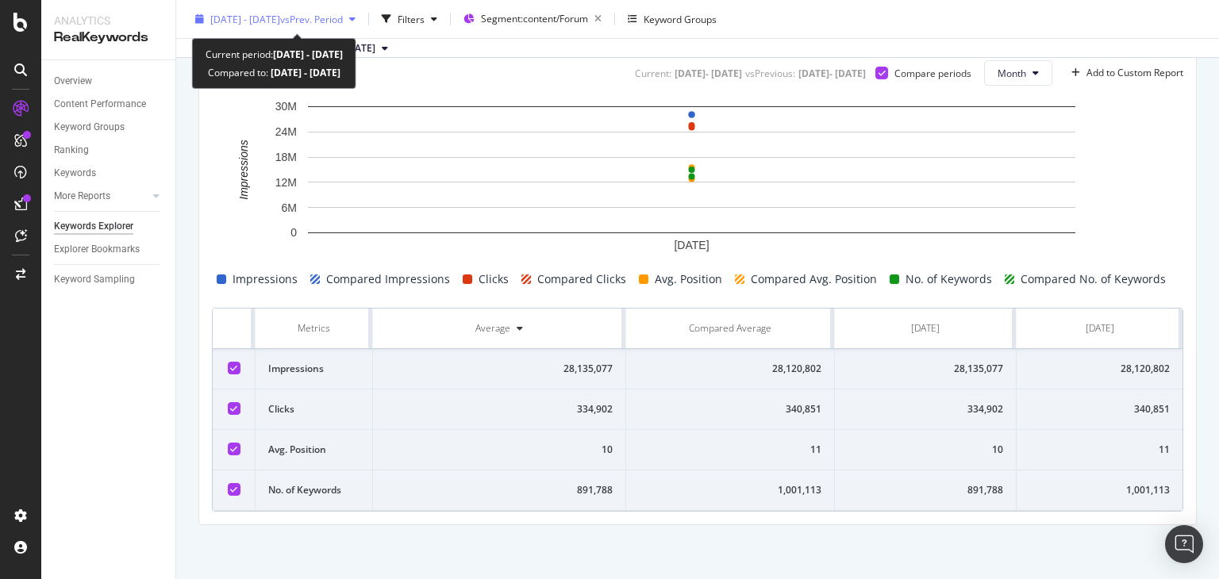
click at [280, 20] on span "[DATE] - [DATE]" at bounding box center [245, 18] width 70 height 13
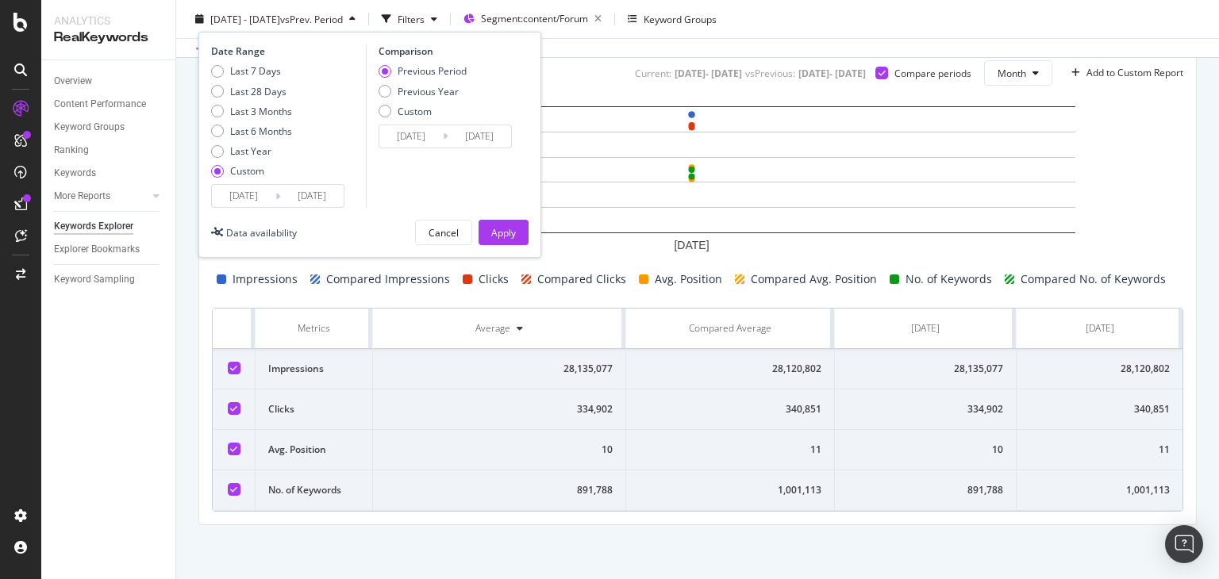
click at [292, 180] on div "Last 7 Days Last 28 Days Last 3 Months Last 6 Months Last Year Custom" at bounding box center [251, 124] width 81 height 120
click at [298, 189] on input "[DATE]" at bounding box center [311, 196] width 63 height 22
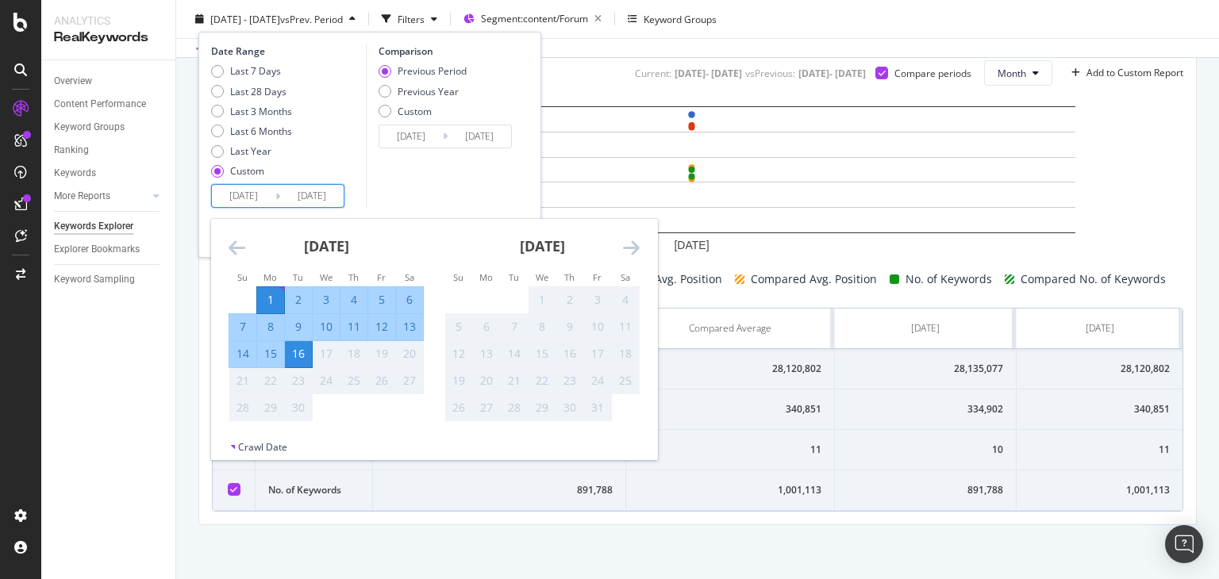
click at [471, 188] on div "Comparison Previous Period Previous Year Custom [DATE] Navigate forward to inte…" at bounding box center [441, 125] width 151 height 163
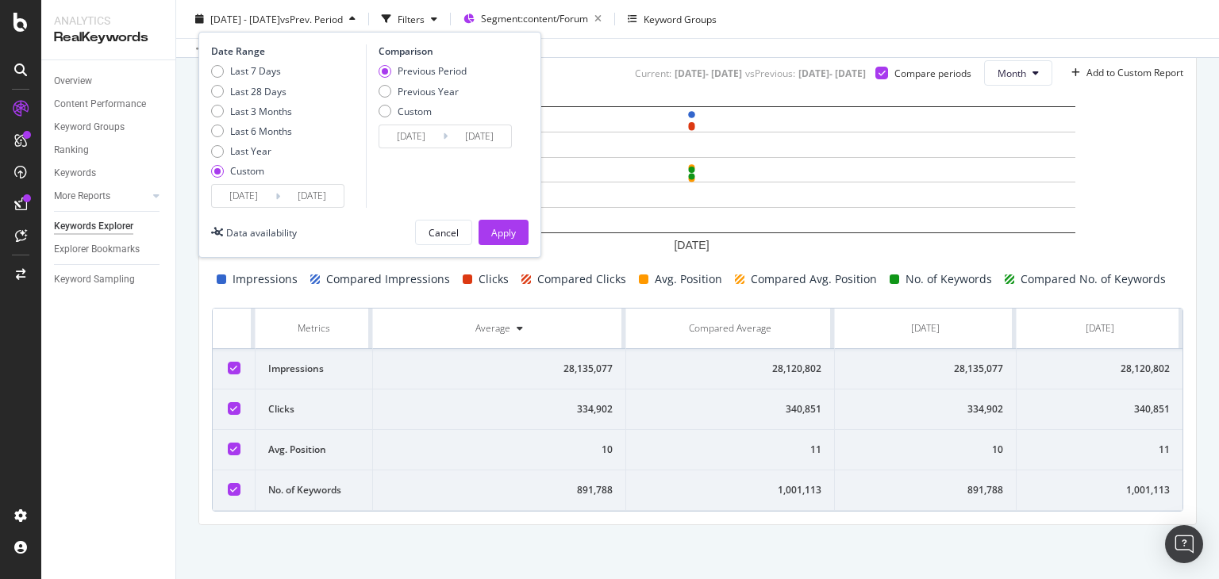
click at [729, 544] on div "By URL Top Charts Create Trend Select metrics & dimensions Current: [DATE] - [D…" at bounding box center [697, 243] width 1043 height 675
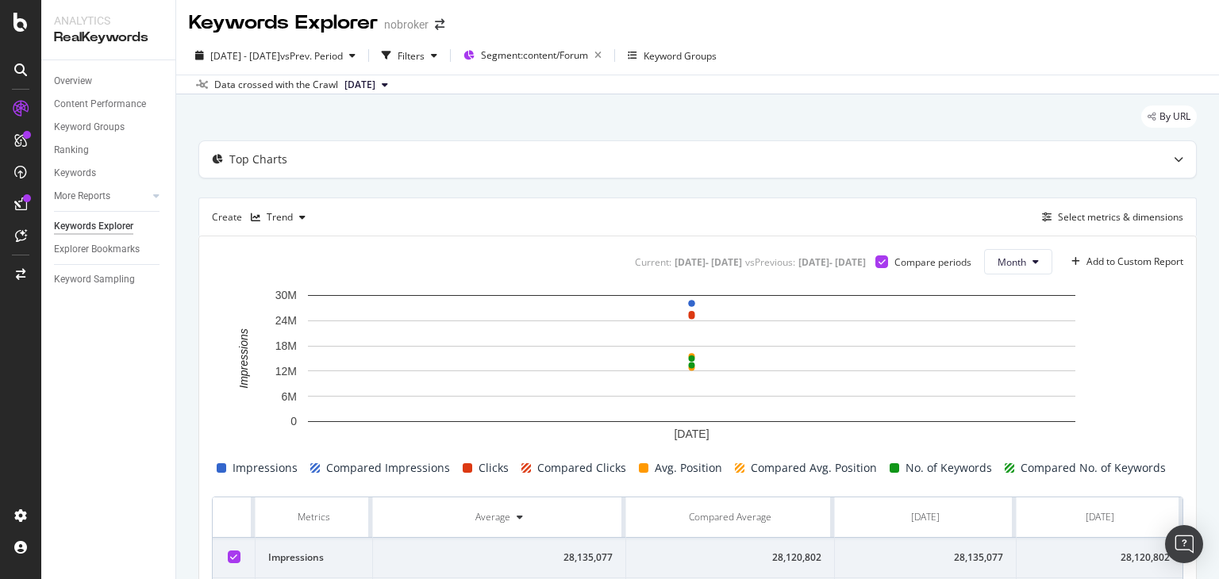
scroll to position [0, 0]
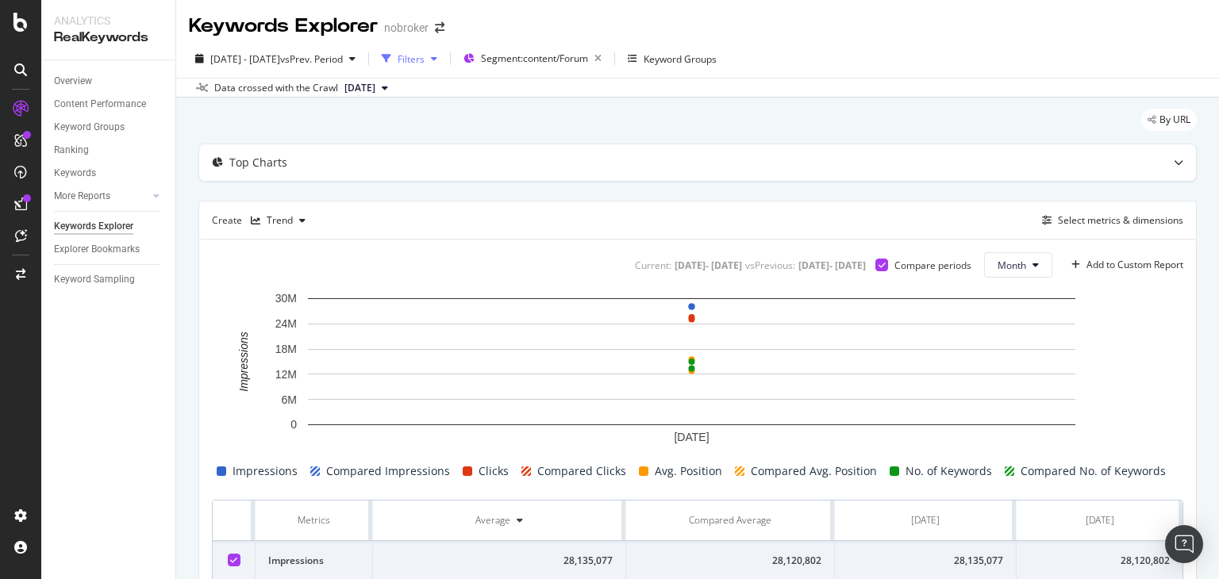
click at [425, 55] on div "Filters" at bounding box center [411, 58] width 27 height 13
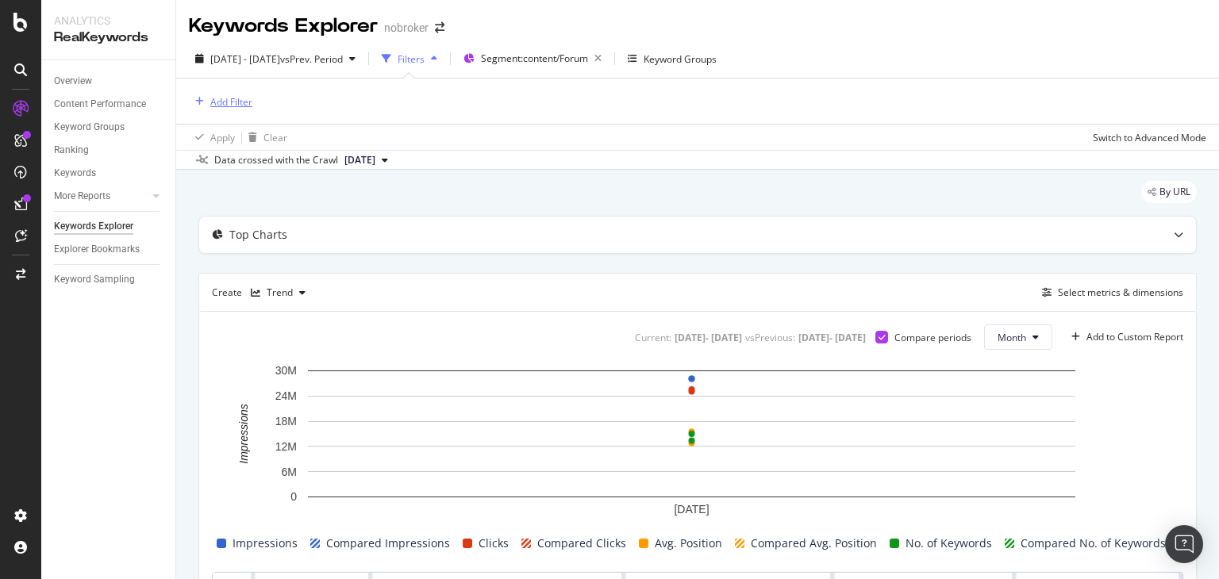
click at [213, 106] on div "Add Filter" at bounding box center [231, 101] width 42 height 13
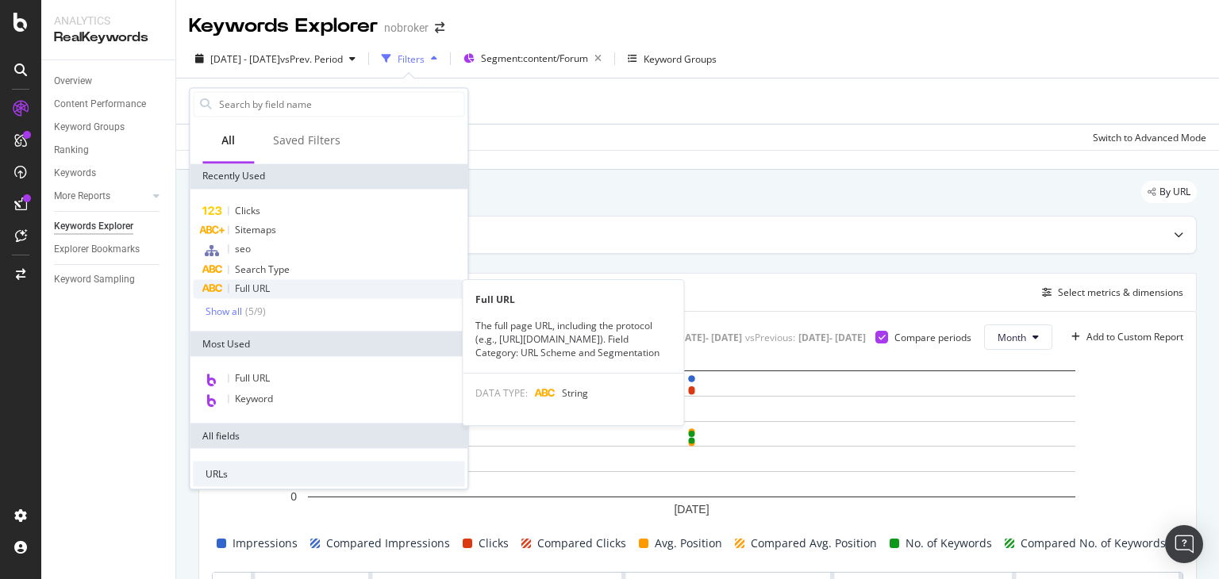
click at [275, 287] on div "Full URL" at bounding box center [328, 288] width 271 height 19
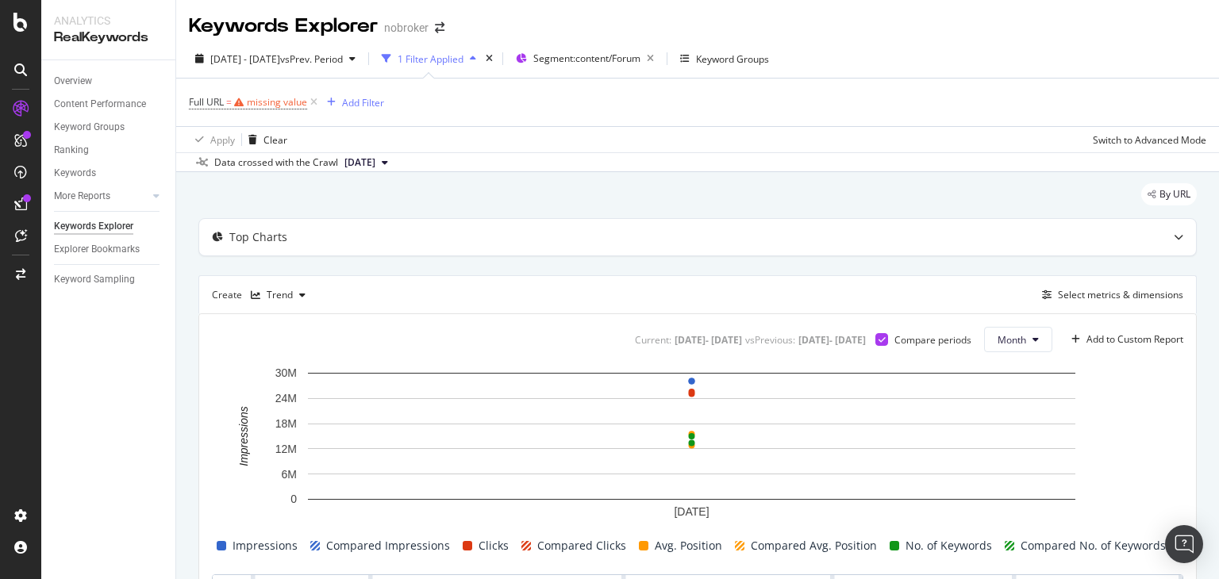
click at [515, 121] on div "Full URL = missing value Add Filter" at bounding box center [697, 103] width 1017 height 48
click at [250, 106] on div "missing value" at bounding box center [277, 101] width 60 height 13
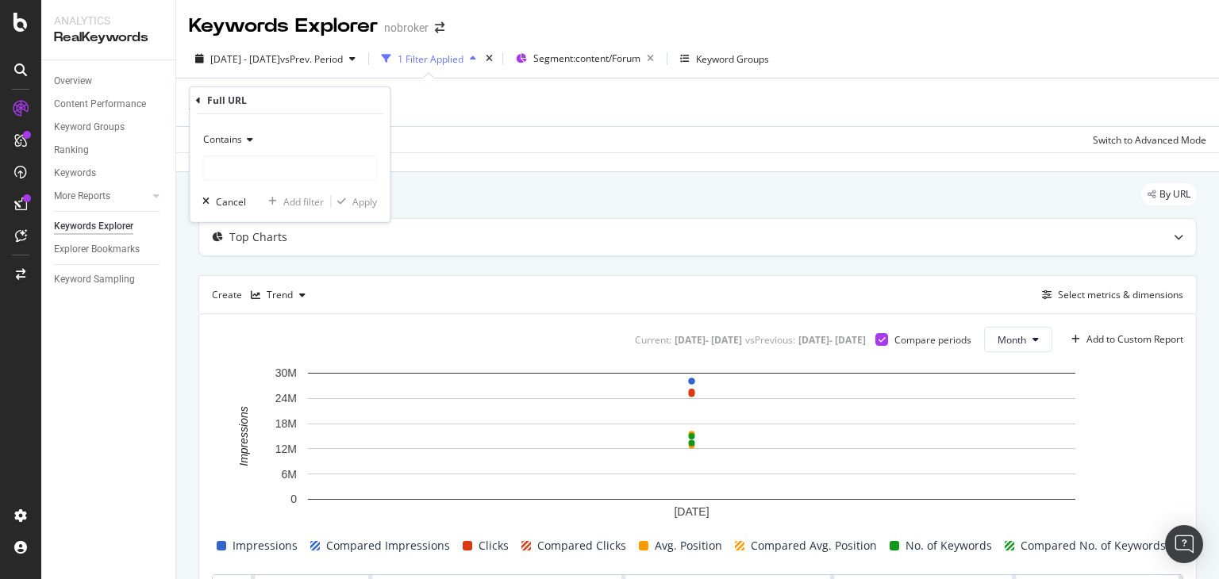
click at [244, 150] on div "Contains" at bounding box center [289, 139] width 175 height 25
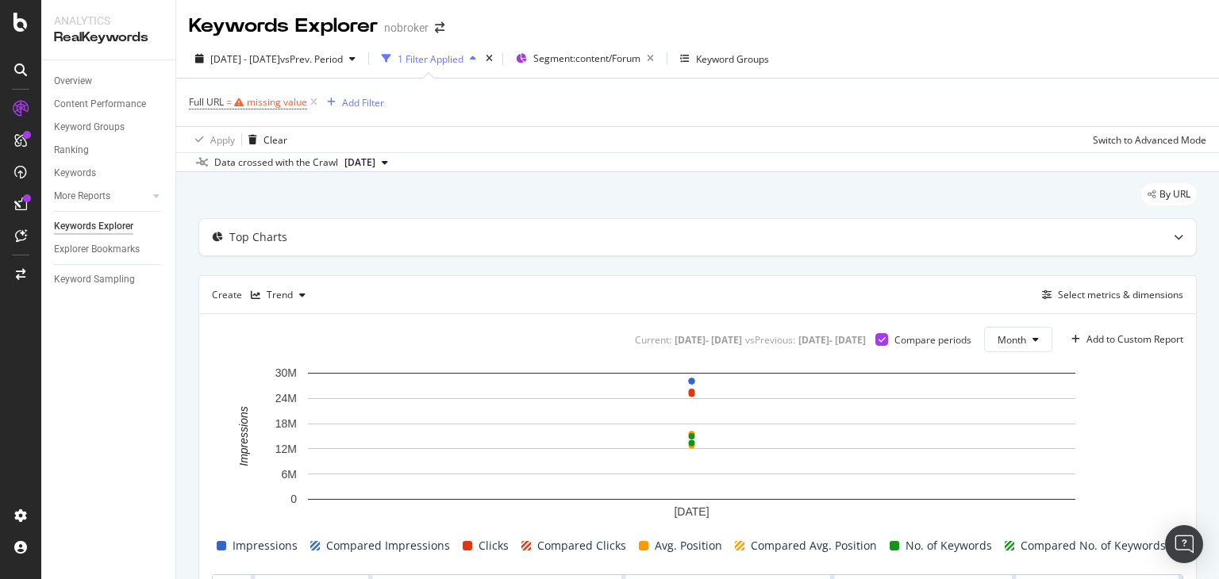
click at [558, 147] on div "Apply Clear Switch to Advanced Mode" at bounding box center [697, 139] width 1043 height 26
click at [314, 102] on icon at bounding box center [313, 102] width 13 height 16
